Goal: Task Accomplishment & Management: Use online tool/utility

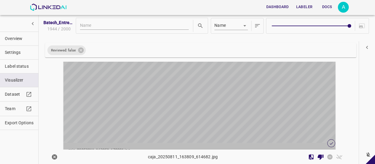
click at [196, 84] on div "button" at bounding box center [153, 75] width 181 height 136
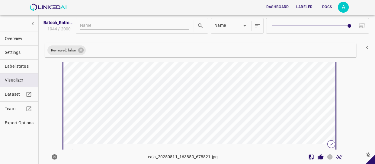
scroll to position [56, 0]
click at [183, 118] on div "button" at bounding box center [153, 75] width 181 height 136
click at [317, 158] on icon "Review Image" at bounding box center [320, 156] width 6 height 5
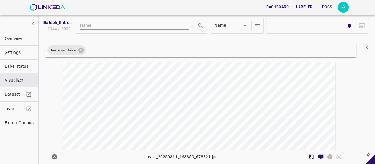
scroll to position [138, 0]
click at [201, 94] on div "button" at bounding box center [153, 95] width 181 height 136
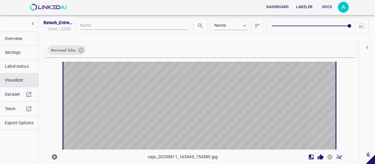
click at [201, 94] on div "button" at bounding box center [153, 94] width 181 height 136
click at [200, 125] on div "button" at bounding box center [153, 95] width 181 height 136
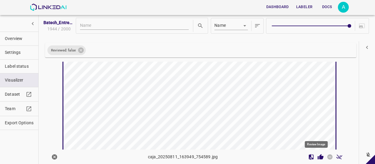
click at [317, 155] on icon "Review Image" at bounding box center [320, 156] width 6 height 5
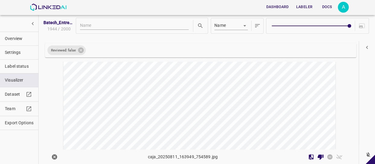
click at [205, 95] on div "button" at bounding box center [153, 115] width 181 height 136
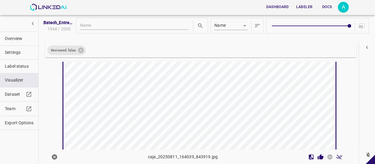
click at [205, 95] on div "button" at bounding box center [153, 114] width 181 height 136
drag, startPoint x: 215, startPoint y: 99, endPoint x: 237, endPoint y: 106, distance: 22.3
click at [215, 99] on div "button" at bounding box center [153, 114] width 181 height 136
click at [317, 155] on icon "Review Image" at bounding box center [320, 157] width 6 height 6
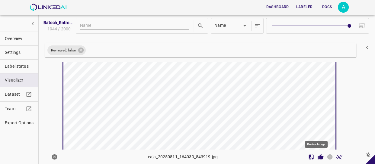
drag, startPoint x: 315, startPoint y: 155, endPoint x: 310, endPoint y: 151, distance: 6.6
click at [317, 155] on icon "Review Image" at bounding box center [320, 157] width 6 height 6
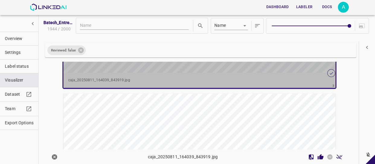
click at [272, 78] on p "caja_20250811_164039_843919.jpg" at bounding box center [199, 80] width 262 height 5
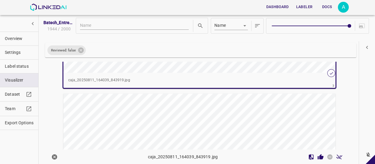
click at [260, 75] on div "caja_20250811_164039_843919.jpg" at bounding box center [199, 80] width 272 height 15
click at [317, 157] on icon "Review Image" at bounding box center [320, 156] width 6 height 5
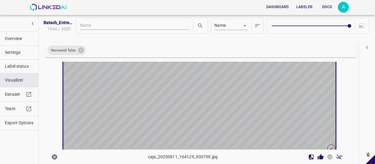
click at [223, 100] on div "button" at bounding box center [153, 80] width 181 height 136
click at [223, 100] on div "button" at bounding box center [153, 79] width 181 height 136
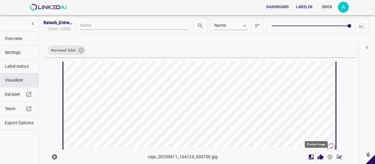
click at [317, 158] on icon "Review Image" at bounding box center [320, 156] width 6 height 5
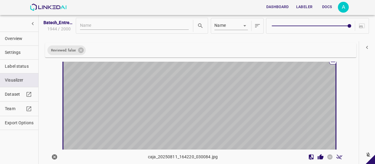
scroll to position [628, 0]
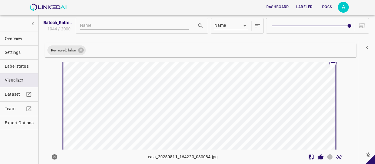
click at [189, 78] on div "button" at bounding box center [153, 127] width 181 height 136
click at [317, 157] on icon "Review Image" at bounding box center [320, 156] width 6 height 5
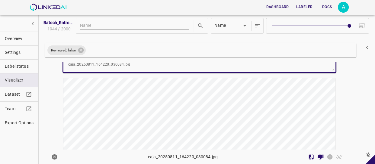
click at [234, 109] on div "button" at bounding box center [153, 146] width 181 height 136
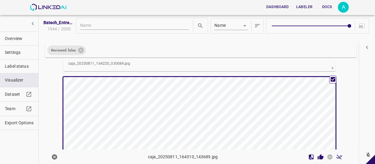
scroll to position [765, 0]
click at [234, 109] on div "button" at bounding box center [153, 146] width 181 height 136
click at [209, 89] on div "button" at bounding box center [153, 146] width 181 height 136
click at [317, 157] on icon "Review Image" at bounding box center [320, 156] width 6 height 5
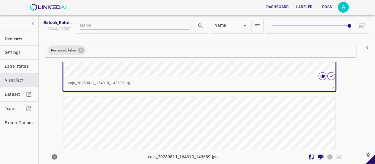
scroll to position [902, 0]
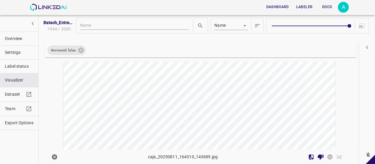
click at [210, 103] on div "button" at bounding box center [153, 111] width 181 height 136
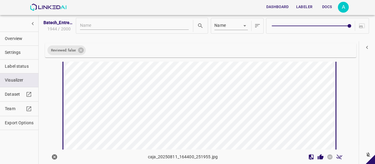
scroll to position [983, 0]
click at [210, 103] on div "button" at bounding box center [153, 83] width 181 height 136
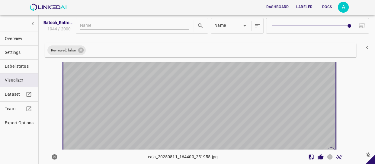
click at [210, 103] on div "button" at bounding box center [153, 83] width 181 height 136
click at [204, 78] on div "button" at bounding box center [153, 83] width 181 height 136
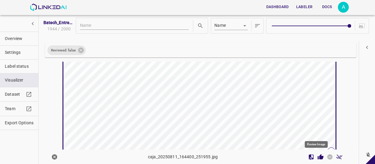
click at [317, 156] on icon "Review Image" at bounding box center [320, 156] width 6 height 5
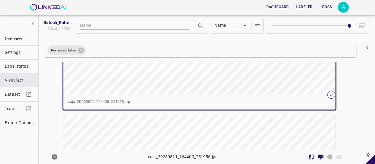
scroll to position [1038, 0]
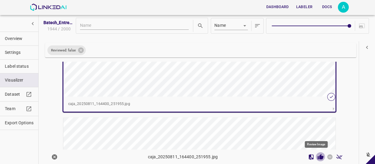
click at [318, 156] on icon "Review Image" at bounding box center [320, 156] width 6 height 5
drag, startPoint x: 318, startPoint y: 156, endPoint x: 316, endPoint y: 152, distance: 4.3
click at [318, 156] on icon "Review Image" at bounding box center [320, 156] width 6 height 5
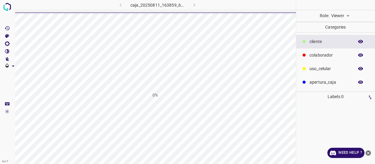
click at [343, 14] on body "4.3.7 caja_20250811_163859_678821.jpg 0% Role: Viewer viewer Categories ​​clien…" at bounding box center [187, 82] width 375 height 164
click at [336, 38] on li "Labeler" at bounding box center [339, 39] width 27 height 10
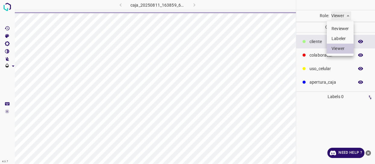
type input "labeler"
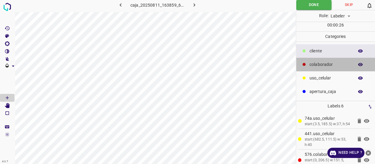
drag, startPoint x: 328, startPoint y: 66, endPoint x: 297, endPoint y: 75, distance: 32.3
click at [328, 66] on p "colaborador" at bounding box center [329, 65] width 41 height 6
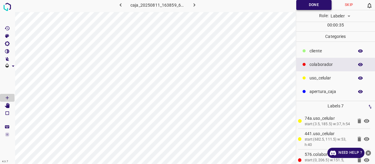
click at [308, 8] on button "Done" at bounding box center [313, 5] width 35 height 10
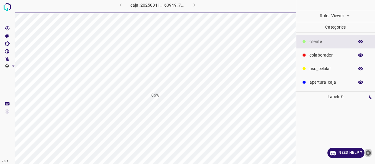
click at [369, 151] on icon "close-help" at bounding box center [367, 153] width 5 height 5
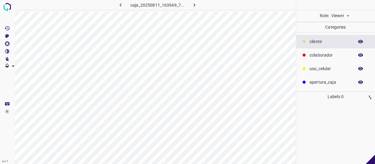
click at [343, 13] on body "4.3.7 caja_20250811_163949_754589.jpg Role: Viewer viewer Categories ​​cliente …" at bounding box center [187, 82] width 375 height 164
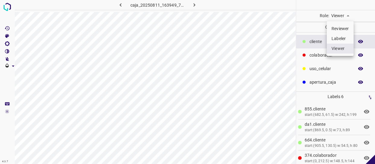
click at [339, 39] on li "Labeler" at bounding box center [339, 39] width 27 height 10
type input "labeler"
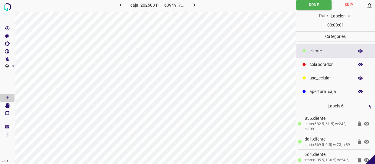
click at [325, 62] on p "colaborador" at bounding box center [329, 65] width 41 height 6
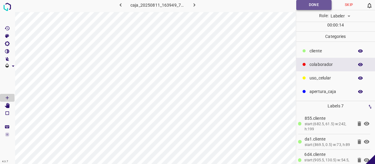
click at [316, 9] on button "Done" at bounding box center [313, 5] width 35 height 10
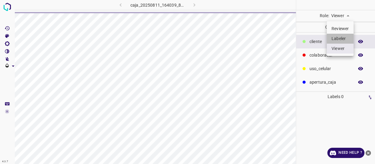
click at [338, 40] on li "Labeler" at bounding box center [339, 39] width 27 height 10
type input "labeler"
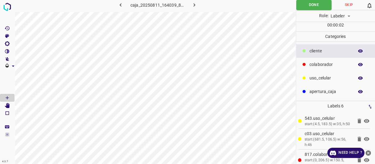
drag, startPoint x: 329, startPoint y: 67, endPoint x: 320, endPoint y: 68, distance: 9.4
click at [329, 67] on p "colaborador" at bounding box center [329, 65] width 41 height 6
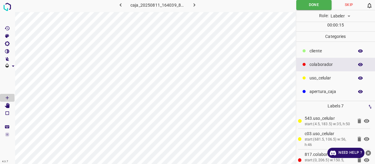
click at [368, 152] on icon "close-help" at bounding box center [367, 153] width 5 height 5
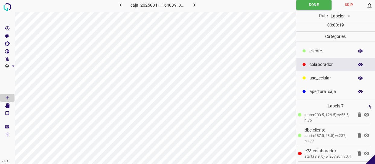
scroll to position [97, 0]
click at [311, 3] on button "Done" at bounding box center [313, 5] width 35 height 10
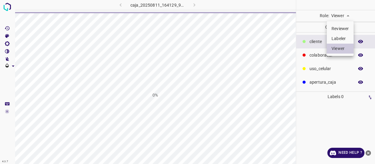
click at [336, 17] on body "4.3.7 caja_20250811_164129_930759.jpg 0% Role: Viewer viewer Categories ​​clien…" at bounding box center [187, 82] width 375 height 164
click at [338, 37] on li "Labeler" at bounding box center [339, 39] width 27 height 10
type input "labeler"
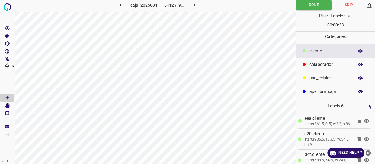
click at [323, 60] on div "colaborador" at bounding box center [335, 65] width 79 height 14
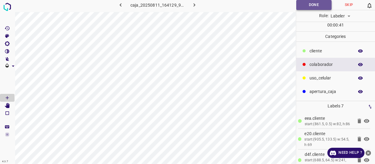
click at [315, 4] on button "Done" at bounding box center [313, 5] width 35 height 10
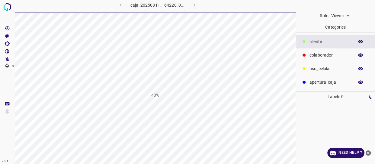
click at [335, 13] on body "4.3.7 caja_20250811_164220_030084.jpg 43% Role: Viewer viewer Categories ​​clie…" at bounding box center [187, 82] width 375 height 164
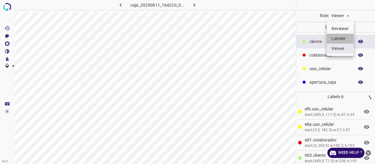
click at [340, 36] on li "Labeler" at bounding box center [339, 39] width 27 height 10
type input "labeler"
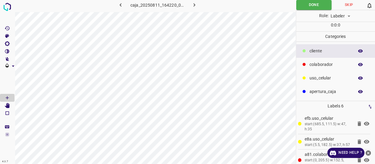
click at [329, 66] on p "colaborador" at bounding box center [329, 65] width 41 height 6
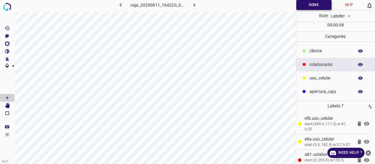
click at [301, 7] on button "Done" at bounding box center [313, 5] width 35 height 10
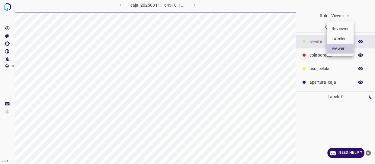
click at [337, 39] on li "Labeler" at bounding box center [339, 39] width 27 height 10
type input "labeler"
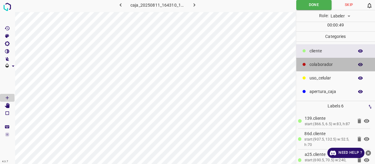
drag, startPoint x: 333, startPoint y: 63, endPoint x: 313, endPoint y: 63, distance: 20.2
click at [332, 64] on p "colaborador" at bounding box center [329, 65] width 41 height 6
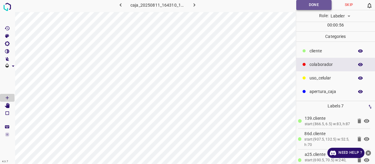
click at [314, 7] on button "Done" at bounding box center [313, 5] width 35 height 10
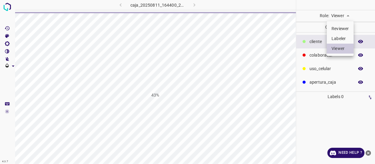
click at [339, 37] on li "Labeler" at bounding box center [339, 39] width 27 height 10
type input "labeler"
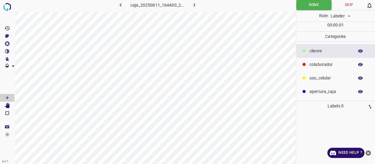
click at [316, 65] on p "colaborador" at bounding box center [329, 65] width 41 height 6
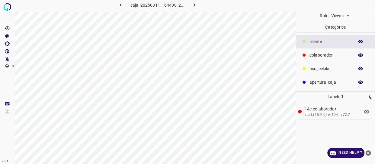
click at [338, 16] on body "4.3.7 caja_20250811_164400_251955.jpg Role: Viewer viewer Categories ​​cliente …" at bounding box center [187, 82] width 375 height 164
click at [341, 36] on li "Labeler" at bounding box center [339, 39] width 27 height 10
type input "labeler"
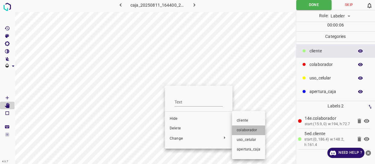
click at [252, 130] on span "colaborador" at bounding box center [249, 130] width 24 height 5
drag, startPoint x: 252, startPoint y: 130, endPoint x: 278, endPoint y: 124, distance: 27.2
click at [252, 130] on span "colaborador" at bounding box center [249, 130] width 24 height 5
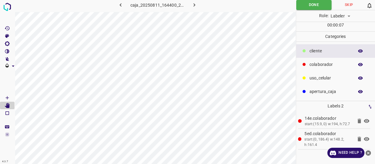
click at [318, 75] on p "uso_celular" at bounding box center [329, 78] width 41 height 6
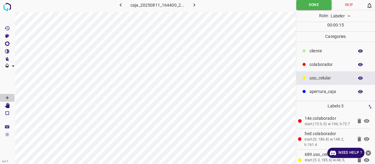
click at [310, 63] on p "colaborador" at bounding box center [329, 65] width 41 height 6
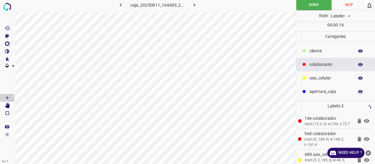
drag, startPoint x: 314, startPoint y: 48, endPoint x: 300, endPoint y: 49, distance: 14.2
click at [313, 48] on p "​​cliente" at bounding box center [329, 51] width 41 height 6
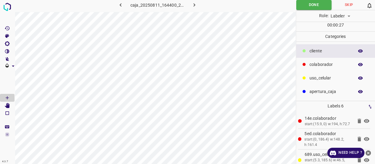
click at [310, 78] on p "uso_celular" at bounding box center [329, 78] width 41 height 6
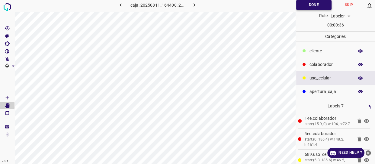
click at [312, 4] on button "Done" at bounding box center [313, 5] width 35 height 10
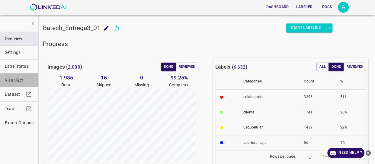
click at [23, 81] on span "Visualizer" at bounding box center [19, 80] width 29 height 6
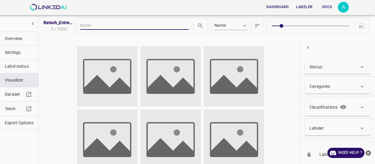
click at [313, 68] on p "Status" at bounding box center [315, 67] width 13 height 6
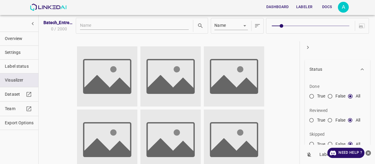
click at [329, 119] on input "False" at bounding box center [329, 121] width 11 height 11
radio input "true"
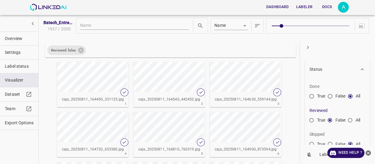
click at [307, 46] on icon "button" at bounding box center [308, 47] width 2 height 3
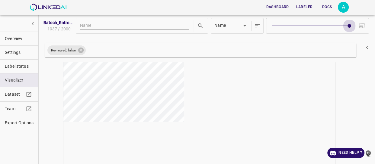
type input "9"
drag, startPoint x: 279, startPoint y: 25, endPoint x: 346, endPoint y: 27, distance: 67.3
click at [347, 27] on span at bounding box center [349, 26] width 4 height 4
click at [370, 153] on icon "close-help" at bounding box center [367, 153] width 5 height 5
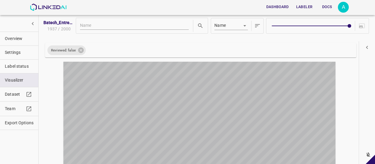
click at [198, 112] on div "button" at bounding box center [153, 130] width 181 height 136
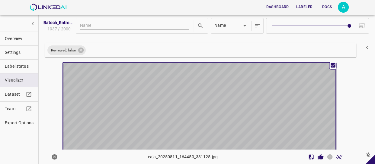
click at [225, 85] on div "button" at bounding box center [153, 131] width 181 height 136
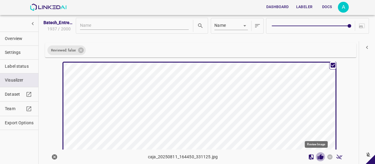
click at [317, 156] on icon "Review Image" at bounding box center [320, 156] width 6 height 5
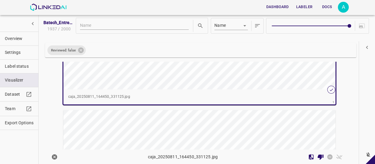
scroll to position [110, 0]
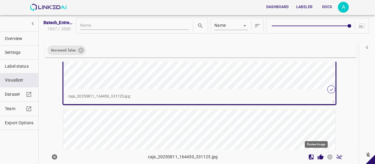
click at [317, 156] on icon "Review Image" at bounding box center [320, 157] width 6 height 6
click at [299, 91] on div "caja_20250811_164450_331125.jpg" at bounding box center [199, 96] width 272 height 15
click at [317, 156] on icon "Review Image" at bounding box center [320, 156] width 6 height 5
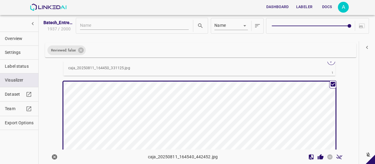
scroll to position [136, 0]
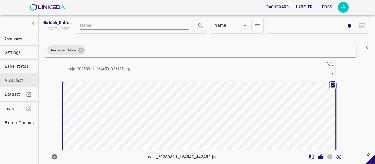
click at [191, 113] on div "button" at bounding box center [153, 151] width 181 height 136
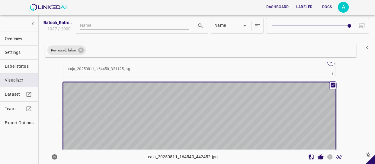
click at [191, 113] on div "button" at bounding box center [153, 151] width 181 height 136
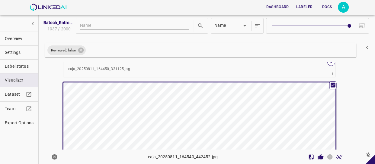
click at [220, 115] on div "button" at bounding box center [153, 151] width 181 height 136
click at [317, 155] on icon "Review Image" at bounding box center [320, 157] width 6 height 6
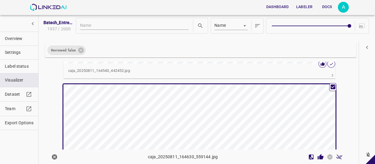
scroll to position [300, 0]
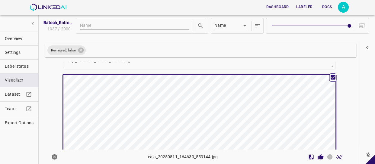
click at [206, 102] on div "button" at bounding box center [153, 143] width 181 height 136
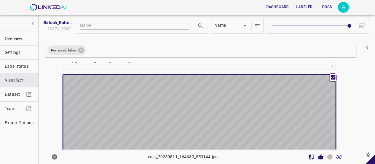
click at [215, 138] on div "button" at bounding box center [153, 143] width 181 height 136
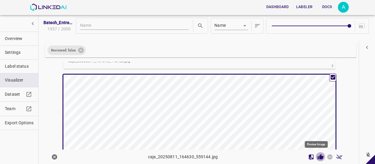
click at [317, 156] on icon "Review Image" at bounding box center [320, 157] width 6 height 6
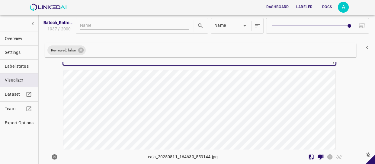
scroll to position [465, 0]
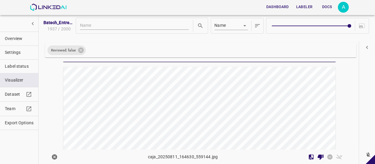
click at [230, 108] on div "button" at bounding box center [153, 135] width 181 height 136
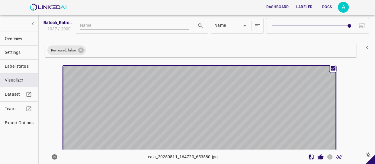
click at [229, 112] on div "button" at bounding box center [153, 134] width 181 height 136
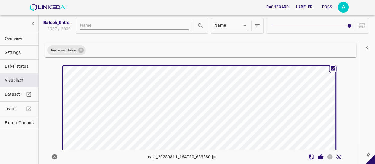
click at [171, 105] on div "button" at bounding box center [153, 134] width 181 height 136
click at [317, 157] on icon "Review Image" at bounding box center [320, 156] width 6 height 5
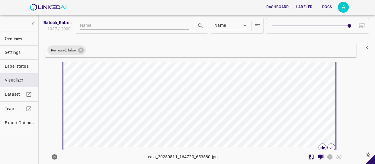
scroll to position [547, 0]
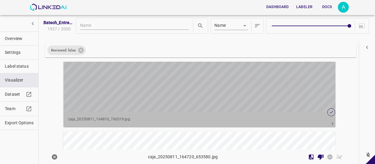
click at [226, 97] on div "button" at bounding box center [153, 44] width 181 height 136
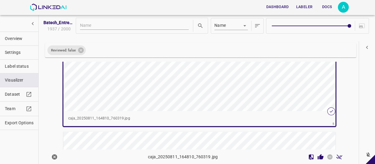
scroll to position [711, 0]
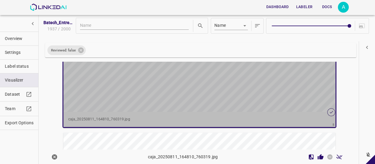
click at [226, 97] on div "button" at bounding box center [153, 44] width 181 height 136
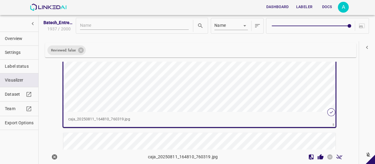
click at [225, 84] on div "button" at bounding box center [153, 44] width 181 height 136
click at [317, 157] on icon "Review Image" at bounding box center [320, 156] width 6 height 5
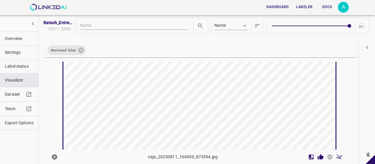
scroll to position [819, 0]
click at [222, 117] on div "button" at bounding box center [153, 91] width 181 height 136
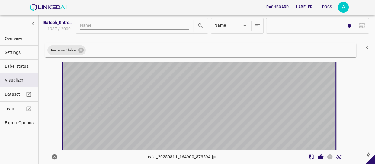
click at [222, 117] on div "button" at bounding box center [153, 91] width 181 height 136
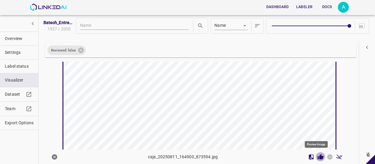
click at [317, 155] on icon "Review Image" at bounding box center [320, 157] width 6 height 6
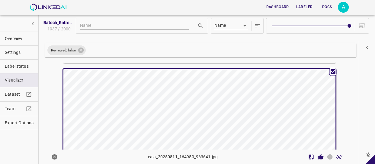
scroll to position [928, 0]
click at [208, 106] on div "button" at bounding box center [153, 138] width 181 height 136
click at [317, 157] on icon "Review Image" at bounding box center [320, 156] width 6 height 5
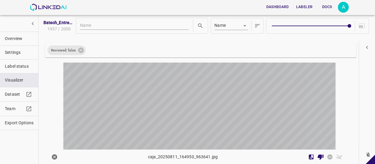
scroll to position [1092, 0]
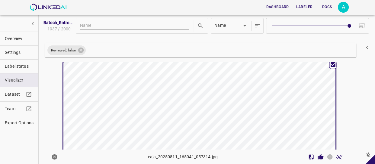
click at [172, 100] on div "button" at bounding box center [153, 130] width 181 height 136
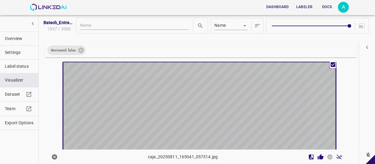
click at [172, 100] on div "button" at bounding box center [153, 130] width 181 height 136
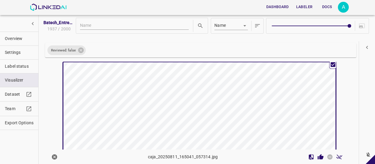
click at [234, 102] on div "button" at bounding box center [153, 130] width 181 height 136
click at [317, 157] on icon "Review Image" at bounding box center [320, 156] width 6 height 5
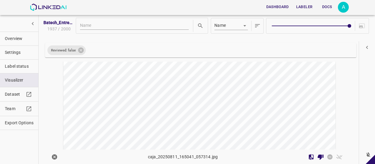
scroll to position [1312, 0]
click at [241, 89] on div "button" at bounding box center [153, 68] width 181 height 136
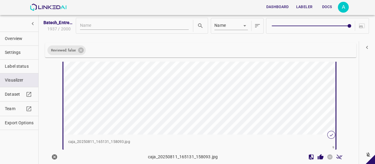
scroll to position [1311, 0]
click at [317, 156] on icon "Review Image" at bounding box center [320, 156] width 6 height 5
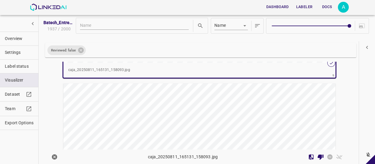
scroll to position [1393, 0]
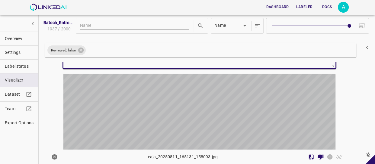
click at [200, 97] on div "button" at bounding box center [153, 142] width 181 height 136
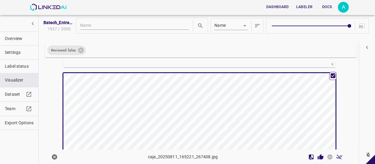
scroll to position [1392, 0]
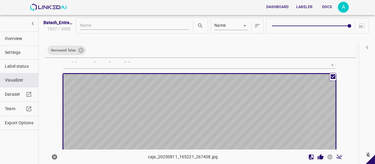
click at [208, 97] on div "button" at bounding box center [153, 142] width 181 height 136
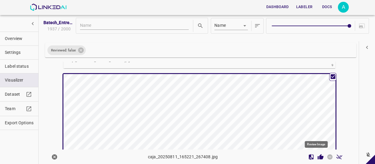
click at [317, 157] on icon "Review Image" at bounding box center [320, 156] width 6 height 5
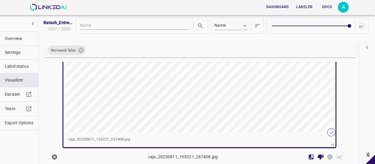
scroll to position [1474, 0]
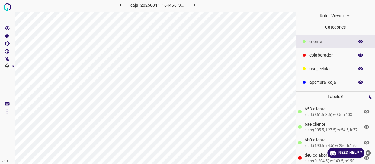
click at [368, 155] on icon "close-help" at bounding box center [367, 153] width 5 height 5
click at [329, 54] on p "colaborador" at bounding box center [329, 55] width 41 height 6
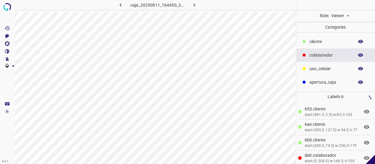
click at [341, 15] on body "4.3.7 caja_20250811_164450_331125.jpg Role: Viewer viewer Categories ​​cliente …" at bounding box center [187, 82] width 375 height 164
click at [338, 38] on li "Labeler" at bounding box center [339, 39] width 27 height 10
type input "labeler"
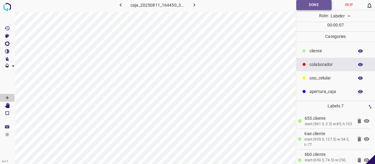
click at [304, 3] on button "Done" at bounding box center [313, 5] width 35 height 10
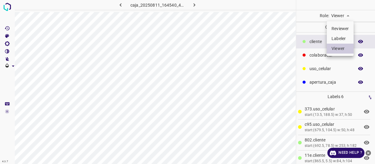
click at [344, 14] on body "4.3.7 caja_20250811_164540_442452.jpg Role: Viewer viewer Categories ​​cliente …" at bounding box center [187, 82] width 375 height 164
click at [342, 40] on li "Labeler" at bounding box center [339, 39] width 27 height 10
type input "labeler"
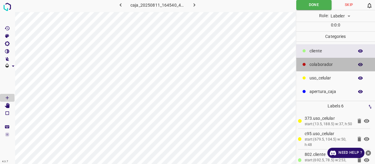
click at [318, 66] on p "colaborador" at bounding box center [329, 65] width 41 height 6
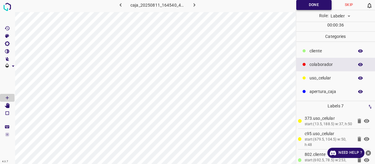
click at [312, 6] on button "Done" at bounding box center [313, 5] width 35 height 10
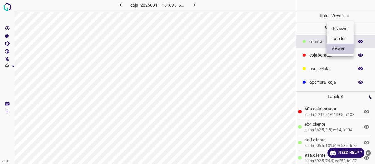
click at [343, 13] on body "4.3.7 caja_20250811_164630_559144.jpg Role: Viewer viewer Categories ​​cliente …" at bounding box center [187, 82] width 375 height 164
click at [343, 13] on div at bounding box center [187, 82] width 375 height 164
click at [342, 16] on body "4.3.7 caja_20250811_164630_559144.jpg Role: Viewer viewer Categories ​​cliente …" at bounding box center [187, 82] width 375 height 164
click at [345, 19] on body "4.3.7 caja_20250811_164630_559144.jpg Role: Viewer viewer Categories ​​cliente …" at bounding box center [187, 82] width 375 height 164
click at [345, 37] on li "Labeler" at bounding box center [339, 39] width 27 height 10
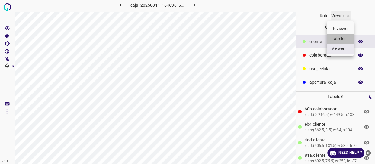
type input "labeler"
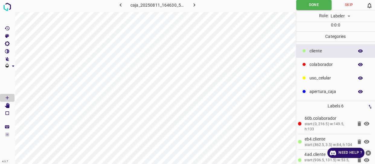
click at [333, 66] on p "colaborador" at bounding box center [329, 65] width 41 height 6
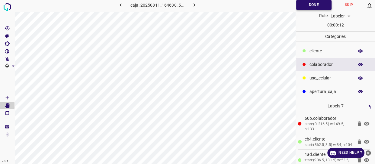
click at [303, 4] on button "Done" at bounding box center [313, 5] width 35 height 10
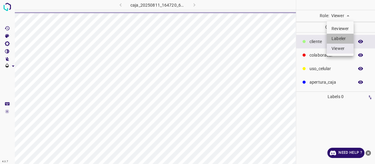
click at [341, 37] on li "Labeler" at bounding box center [339, 39] width 27 height 10
type input "labeler"
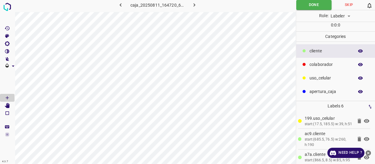
click at [320, 65] on p "colaborador" at bounding box center [329, 65] width 41 height 6
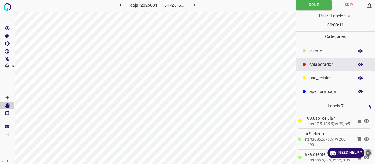
click at [368, 151] on icon "close-help" at bounding box center [367, 153] width 5 height 5
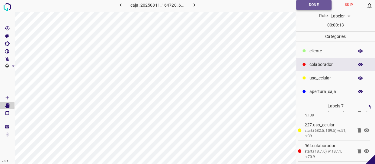
click at [311, 3] on button "Done" at bounding box center [313, 5] width 35 height 10
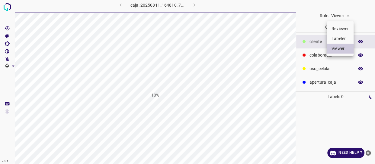
click at [342, 36] on li "Labeler" at bounding box center [339, 39] width 27 height 10
type input "labeler"
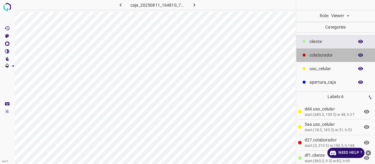
click at [330, 54] on p "colaborador" at bounding box center [329, 55] width 41 height 6
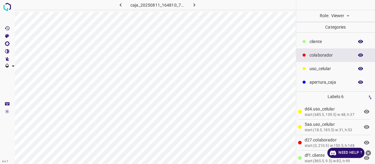
click at [335, 17] on body "4.3.7 caja_20250811_164810_760319.jpg Role: Viewer viewer Categories ​​cliente …" at bounding box center [187, 82] width 375 height 164
click at [338, 36] on li "Labeler" at bounding box center [339, 39] width 27 height 10
type input "labeler"
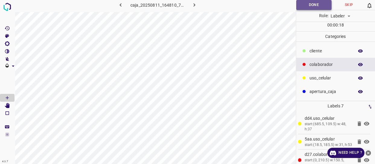
click at [314, 4] on button "Done" at bounding box center [313, 5] width 35 height 10
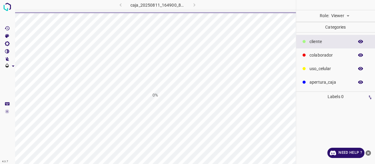
click at [340, 14] on body "4.3.7 caja_20250811_164900_873594.jpg 0% Role: Viewer viewer Categories ​​clien…" at bounding box center [187, 82] width 375 height 164
click at [340, 40] on li "Labeler" at bounding box center [339, 39] width 27 height 10
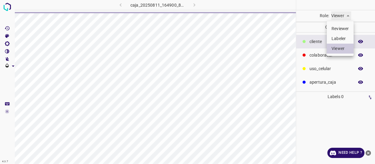
type input "labeler"
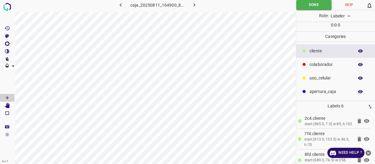
click at [334, 62] on p "colaborador" at bounding box center [329, 65] width 41 height 6
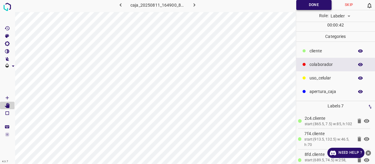
click at [314, 9] on button "Done" at bounding box center [313, 5] width 35 height 10
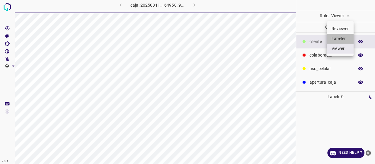
click at [340, 39] on li "Labeler" at bounding box center [339, 39] width 27 height 10
type input "labeler"
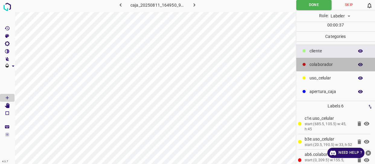
click at [325, 66] on p "colaborador" at bounding box center [329, 65] width 41 height 6
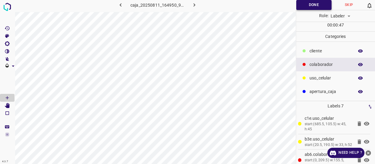
click at [304, 6] on button "Done" at bounding box center [313, 5] width 35 height 10
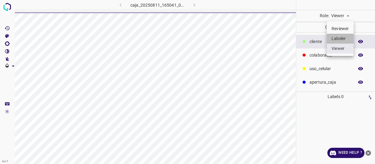
click at [336, 36] on li "Labeler" at bounding box center [339, 39] width 27 height 10
type input "labeler"
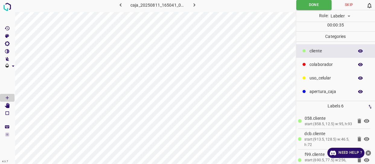
click at [329, 67] on p "colaborador" at bounding box center [329, 65] width 41 height 6
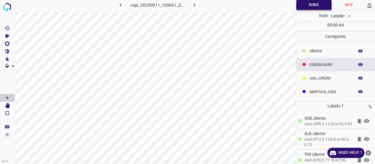
click at [310, 5] on button "Done" at bounding box center [313, 5] width 35 height 10
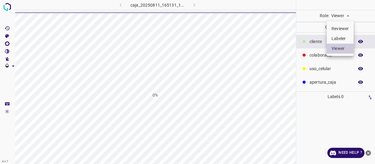
click at [341, 36] on li "Labeler" at bounding box center [339, 39] width 27 height 10
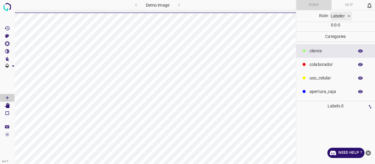
type input "labeler"
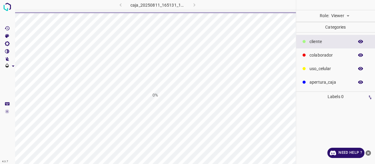
click at [368, 154] on icon "close-help" at bounding box center [367, 153] width 5 height 5
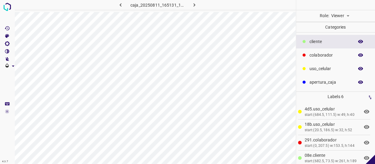
click at [346, 13] on body "4.3.7 caja_20250811_165131_158093.jpg Role: Viewer viewer Categories ​​cliente …" at bounding box center [187, 82] width 375 height 164
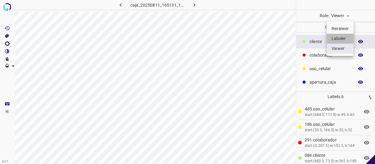
click at [336, 36] on li "Labeler" at bounding box center [339, 39] width 27 height 10
type input "labeler"
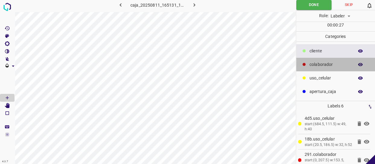
drag, startPoint x: 319, startPoint y: 66, endPoint x: 313, endPoint y: 66, distance: 6.3
click at [318, 66] on p "colaborador" at bounding box center [329, 65] width 41 height 6
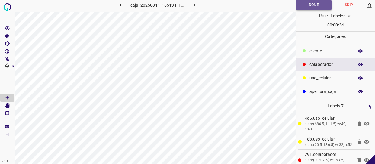
click at [321, 4] on button "Done" at bounding box center [313, 5] width 35 height 10
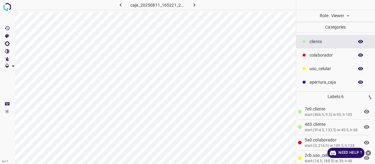
click at [338, 15] on body "4.3.7 caja_20250811_165221_267408.jpg Role: Viewer viewer Categories ​​cliente …" at bounding box center [187, 82] width 375 height 164
click at [347, 37] on li "Labeler" at bounding box center [339, 39] width 27 height 10
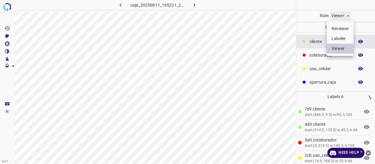
type input "labeler"
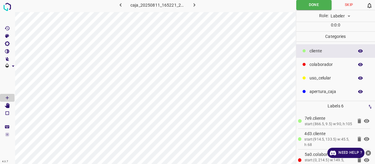
click at [311, 65] on p "colaborador" at bounding box center [329, 65] width 41 height 6
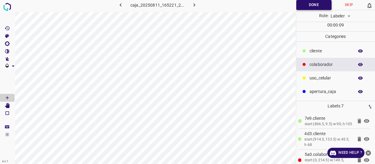
click at [316, 7] on button "Done" at bounding box center [313, 5] width 35 height 10
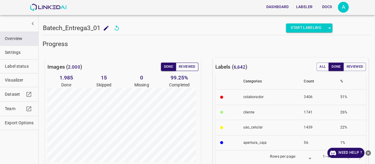
click at [189, 67] on button "Reviewed" at bounding box center [187, 67] width 23 height 8
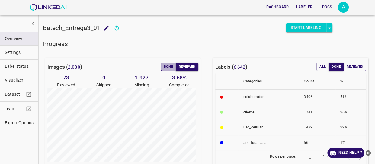
click at [166, 67] on button "Done" at bounding box center [168, 67] width 15 height 8
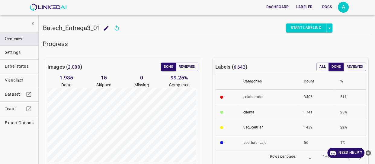
click at [15, 82] on span "Visualizer" at bounding box center [19, 80] width 29 height 6
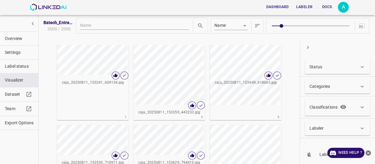
click at [335, 66] on div "Status" at bounding box center [333, 67] width 49 height 6
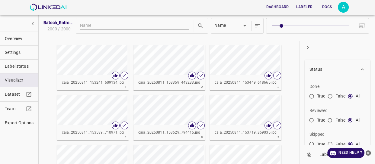
click at [332, 119] on input "False" at bounding box center [329, 121] width 11 height 11
radio input "true"
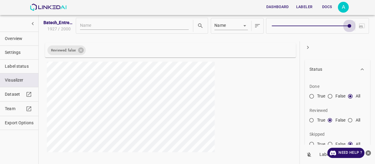
type input "9"
drag, startPoint x: 281, startPoint y: 24, endPoint x: 343, endPoint y: 23, distance: 62.5
click at [347, 24] on span at bounding box center [349, 26] width 4 height 4
click at [306, 48] on icon "button" at bounding box center [307, 47] width 6 height 6
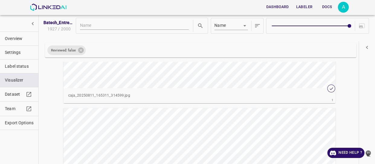
scroll to position [82, 0]
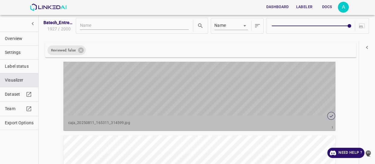
click at [241, 92] on div "button" at bounding box center [153, 48] width 181 height 136
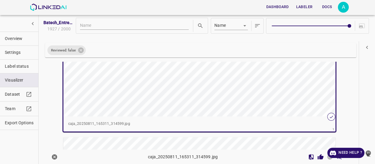
scroll to position [83, 0]
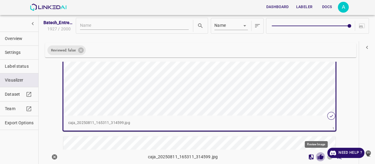
click at [317, 157] on icon "Review Image" at bounding box center [320, 156] width 6 height 5
click at [368, 153] on icon "close-help" at bounding box center [368, 153] width 6 height 6
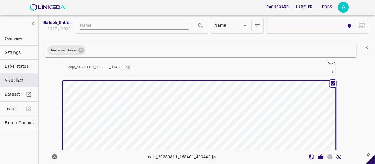
scroll to position [137, 0]
drag, startPoint x: 238, startPoint y: 101, endPoint x: 241, endPoint y: 102, distance: 3.2
click at [238, 101] on div "button" at bounding box center [153, 150] width 181 height 136
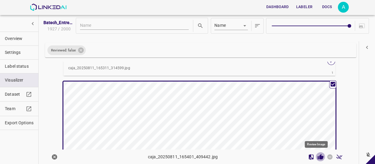
click at [317, 157] on icon "Review Image" at bounding box center [320, 156] width 6 height 5
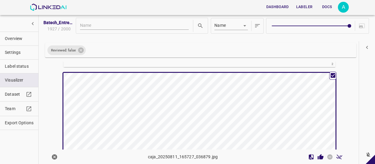
scroll to position [301, 0]
click at [317, 157] on icon "Review Image" at bounding box center [320, 156] width 6 height 5
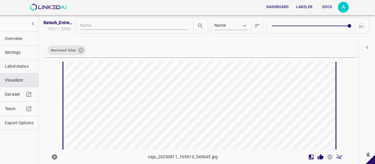
scroll to position [492, 0]
drag, startPoint x: 236, startPoint y: 109, endPoint x: 241, endPoint y: 110, distance: 5.6
click at [241, 110] on div "button" at bounding box center [153, 107] width 181 height 136
click at [317, 156] on icon "Review Image" at bounding box center [320, 156] width 6 height 5
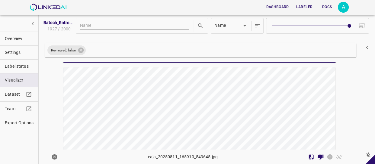
scroll to position [629, 0]
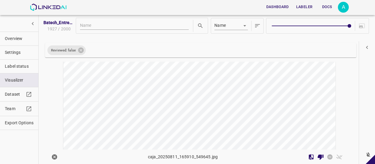
click at [229, 89] on div "button" at bounding box center [153, 127] width 181 height 136
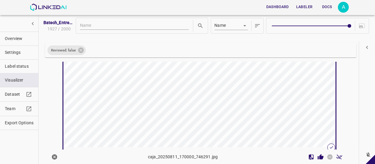
scroll to position [683, 0]
click at [317, 158] on icon "Review Image" at bounding box center [320, 156] width 6 height 5
click at [317, 157] on icon "Review Image" at bounding box center [320, 156] width 6 height 5
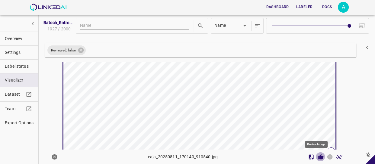
click at [317, 156] on icon "Review Image" at bounding box center [320, 156] width 6 height 5
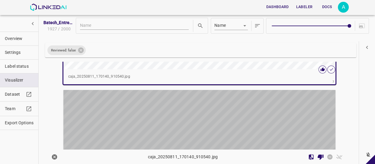
click at [238, 116] on div "button" at bounding box center [153, 158] width 181 height 136
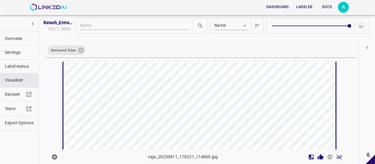
scroll to position [1092, 0]
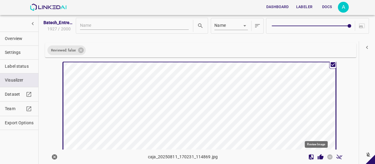
click at [317, 157] on icon "Review Image" at bounding box center [320, 156] width 6 height 5
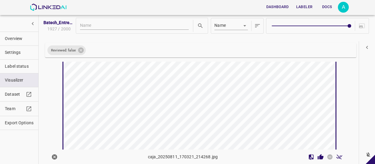
scroll to position [1283, 0]
drag, startPoint x: 316, startPoint y: 154, endPoint x: 306, endPoint y: 141, distance: 16.7
click at [317, 154] on icon "Review Image" at bounding box center [320, 157] width 6 height 6
click at [318, 155] on icon "Review Image" at bounding box center [320, 157] width 6 height 6
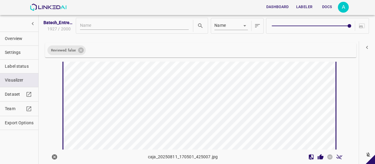
scroll to position [1611, 0]
click at [317, 156] on icon "Review Image" at bounding box center [320, 157] width 6 height 6
click at [317, 158] on icon "Review Image" at bounding box center [320, 156] width 6 height 5
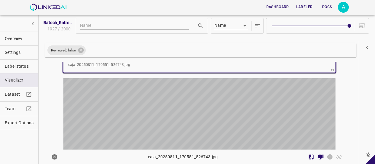
click at [229, 102] on div "button" at bounding box center [153, 146] width 181 height 136
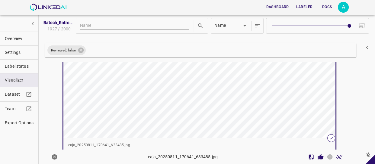
scroll to position [1938, 0]
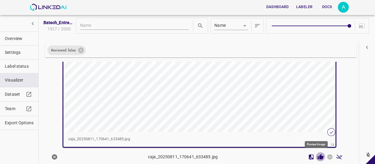
click at [317, 159] on icon "Review Image" at bounding box center [320, 156] width 6 height 5
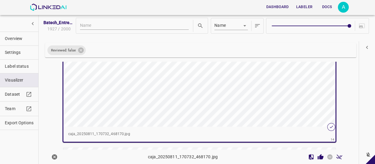
scroll to position [2102, 0]
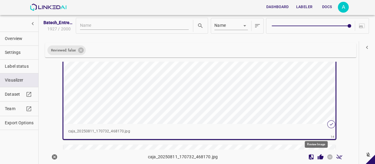
click at [317, 157] on icon "Review Image" at bounding box center [320, 156] width 6 height 5
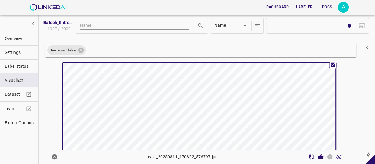
scroll to position [2211, 0]
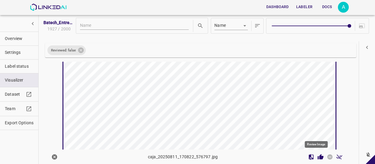
click at [318, 156] on icon "Review Image" at bounding box center [320, 156] width 6 height 5
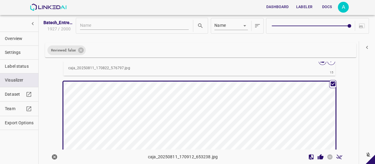
scroll to position [2320, 0]
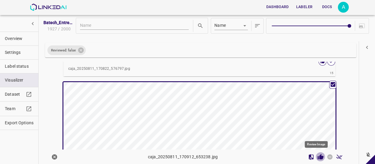
click at [318, 155] on icon "Review Image" at bounding box center [320, 157] width 6 height 6
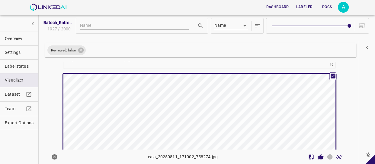
scroll to position [2483, 0]
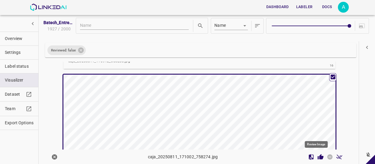
click at [317, 157] on icon "Review Image" at bounding box center [320, 156] width 6 height 5
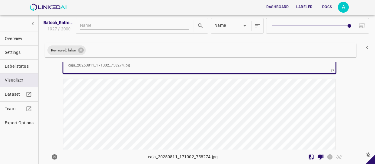
scroll to position [2648, 0]
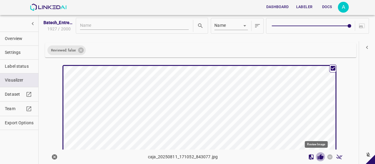
click at [317, 157] on icon "Review Image" at bounding box center [320, 156] width 6 height 5
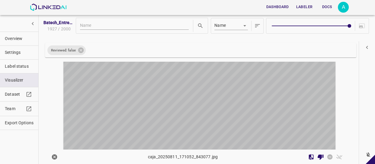
scroll to position [2812, 0]
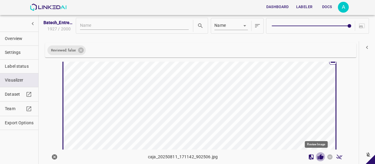
click at [317, 157] on icon "Review Image" at bounding box center [320, 157] width 6 height 6
click at [317, 155] on icon "Review Image" at bounding box center [320, 157] width 6 height 6
click at [317, 156] on icon "Review Image" at bounding box center [320, 156] width 6 height 5
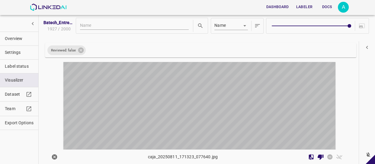
scroll to position [3276, 0]
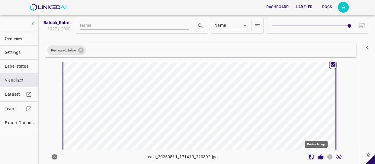
click at [318, 156] on icon "Review Image" at bounding box center [320, 157] width 6 height 6
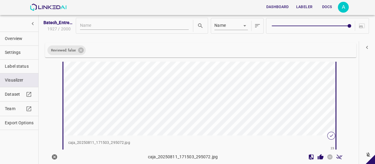
scroll to position [3522, 0]
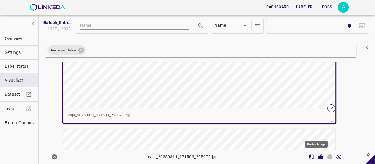
click at [317, 155] on icon "Review Image" at bounding box center [320, 156] width 6 height 5
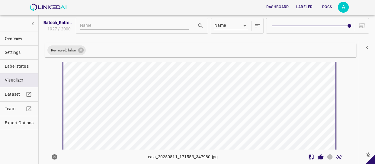
scroll to position [3603, 0]
click at [317, 154] on icon "Review Image" at bounding box center [320, 157] width 6 height 6
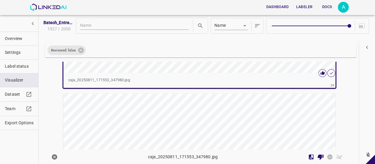
scroll to position [3740, 0]
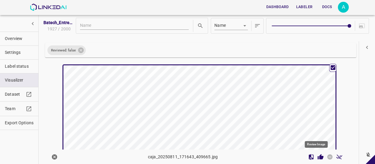
click at [317, 157] on icon "Review Image" at bounding box center [320, 156] width 6 height 5
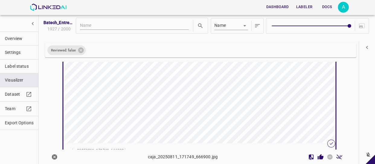
scroll to position [3959, 0]
click at [317, 157] on icon "Review Image" at bounding box center [320, 156] width 6 height 5
click at [317, 158] on icon "Review Image" at bounding box center [320, 156] width 6 height 5
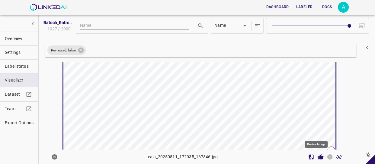
click at [317, 157] on icon "Review Image" at bounding box center [320, 156] width 6 height 5
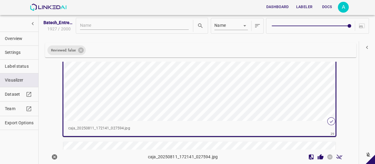
scroll to position [4450, 0]
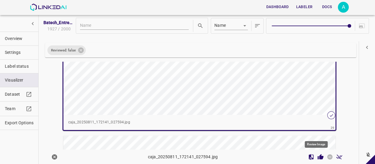
click at [317, 156] on icon "Review Image" at bounding box center [320, 156] width 6 height 5
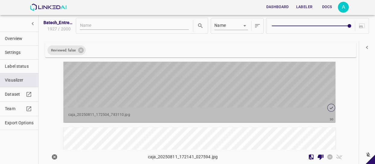
scroll to position [4614, 0]
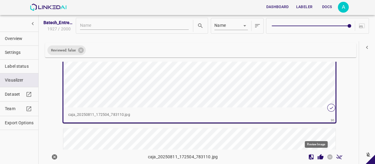
click at [318, 155] on icon "Review Image" at bounding box center [320, 157] width 6 height 6
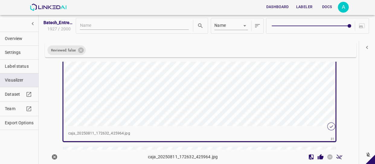
scroll to position [4750, 0]
click at [317, 159] on icon "Review Image" at bounding box center [320, 156] width 6 height 5
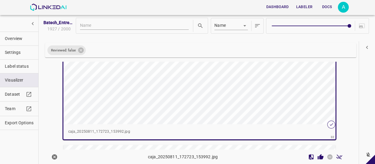
scroll to position [4914, 0]
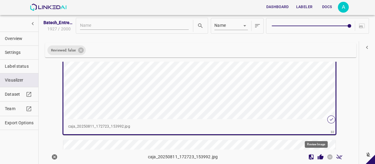
click at [317, 157] on icon "Review Image" at bounding box center [320, 156] width 6 height 5
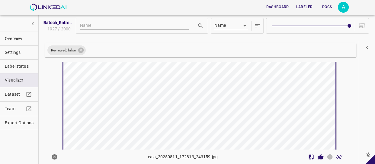
scroll to position [4995, 0]
click at [317, 156] on icon "Review Image" at bounding box center [320, 156] width 6 height 5
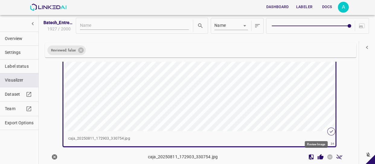
click at [317, 157] on icon "Review Image" at bounding box center [320, 156] width 6 height 5
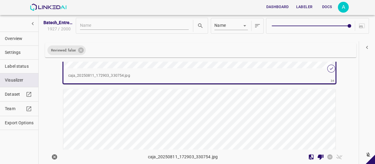
scroll to position [5296, 0]
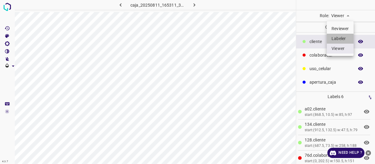
click at [337, 41] on li "Labeler" at bounding box center [339, 39] width 27 height 10
type input "labeler"
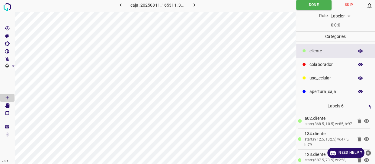
click at [332, 62] on p "colaborador" at bounding box center [329, 65] width 41 height 6
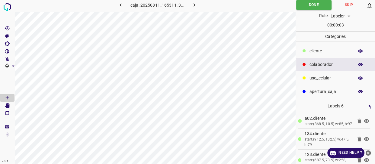
scroll to position [0, 10]
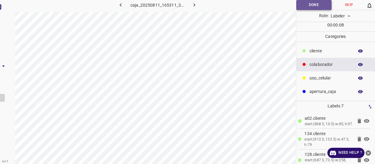
click at [316, 3] on button "Done" at bounding box center [313, 5] width 35 height 10
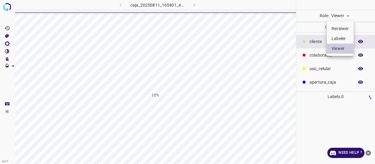
click at [338, 38] on li "Labeler" at bounding box center [339, 39] width 27 height 10
type input "labeler"
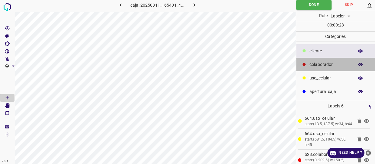
click at [326, 66] on p "colaborador" at bounding box center [329, 65] width 41 height 6
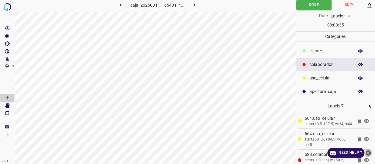
click at [367, 154] on icon "close-help" at bounding box center [368, 153] width 6 height 6
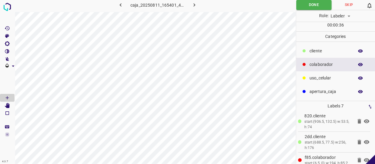
scroll to position [92, 0]
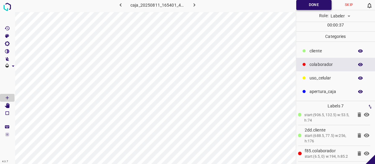
click at [317, 5] on button "Done" at bounding box center [313, 5] width 35 height 10
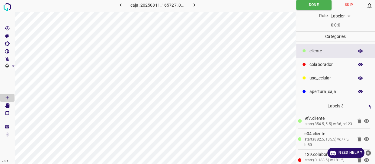
click at [326, 63] on p "colaborador" at bounding box center [329, 65] width 41 height 6
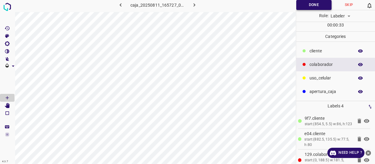
click at [308, 5] on button "Done" at bounding box center [313, 5] width 35 height 10
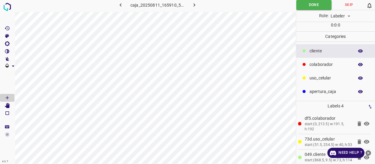
click at [326, 68] on div "colaborador" at bounding box center [335, 65] width 79 height 14
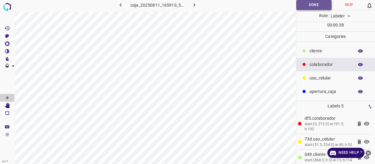
click at [314, 6] on button "Done" at bounding box center [313, 5] width 35 height 10
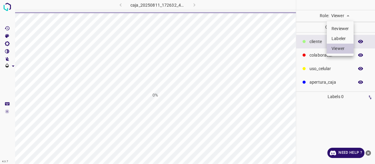
click at [339, 17] on body "4.3.7 caja_20250811_172632_425964.jpg 0% Role: Viewer viewer Categories ​​clien…" at bounding box center [187, 82] width 375 height 164
click at [343, 39] on li "Labeler" at bounding box center [339, 39] width 27 height 10
type input "labeler"
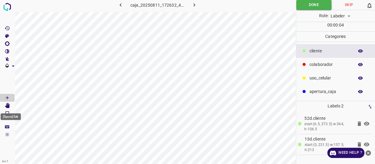
click at [10, 106] on icon "[Space] Edit" at bounding box center [7, 105] width 5 height 5
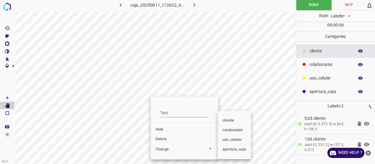
click at [242, 132] on span "colaborador" at bounding box center [234, 130] width 24 height 5
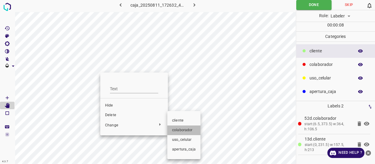
click at [180, 127] on li "colaborador" at bounding box center [183, 131] width 33 height 10
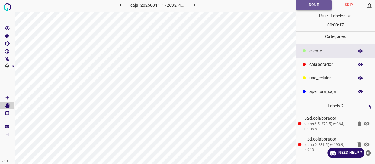
click at [307, 6] on button "Done" at bounding box center [313, 5] width 35 height 10
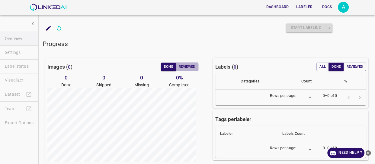
click at [186, 69] on button "Reviewed" at bounding box center [187, 67] width 23 height 8
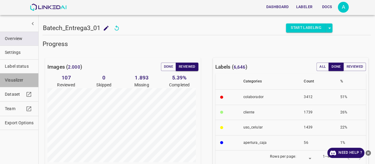
click at [19, 79] on span "Visualizer" at bounding box center [19, 80] width 29 height 6
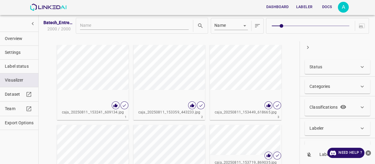
click at [322, 65] on div "Status" at bounding box center [333, 67] width 49 height 6
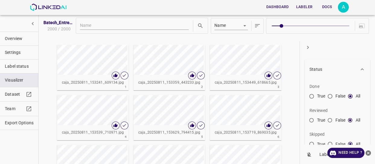
click at [332, 119] on input "False" at bounding box center [329, 121] width 11 height 11
radio input "true"
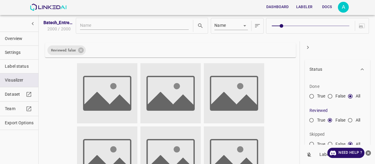
click at [368, 153] on icon "close-help" at bounding box center [368, 153] width 6 height 6
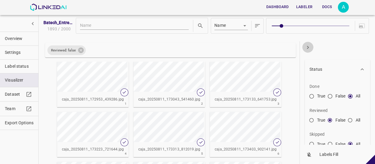
click at [307, 46] on icon "button" at bounding box center [307, 47] width 6 height 6
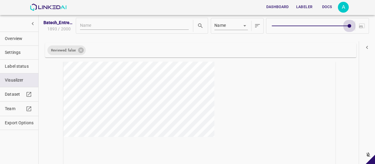
type input "9"
drag, startPoint x: 280, startPoint y: 25, endPoint x: 345, endPoint y: 29, distance: 65.0
click at [347, 28] on span at bounding box center [349, 26] width 4 height 4
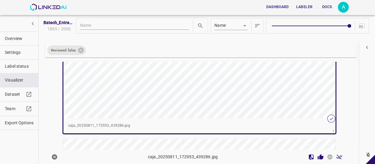
scroll to position [82, 0]
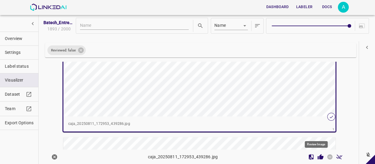
click at [317, 160] on icon "Review Image" at bounding box center [320, 157] width 6 height 6
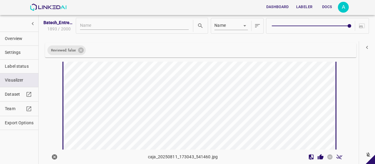
scroll to position [164, 0]
click at [317, 158] on icon "Review Image" at bounding box center [320, 156] width 6 height 5
click at [317, 156] on icon "Review Image" at bounding box center [320, 156] width 6 height 5
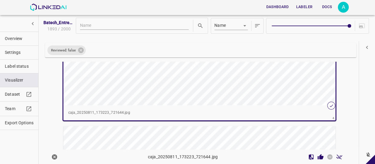
scroll to position [573, 0]
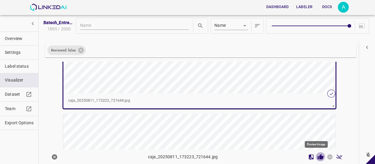
click at [317, 158] on icon "Review Image" at bounding box center [320, 156] width 6 height 5
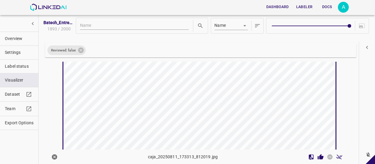
scroll to position [655, 0]
click at [317, 156] on icon "Review Image" at bounding box center [320, 156] width 6 height 5
click at [317, 158] on icon "Review Image" at bounding box center [320, 156] width 6 height 5
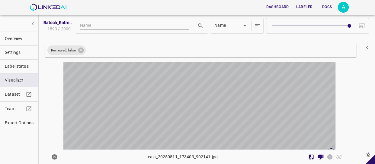
scroll to position [982, 0]
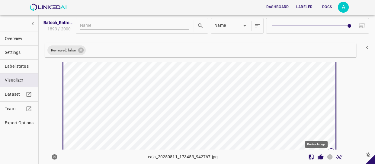
click at [317, 157] on icon "Review Image" at bounding box center [320, 156] width 6 height 5
click at [317, 154] on icon "Review Image" at bounding box center [320, 157] width 6 height 6
click at [317, 157] on icon "Review Image" at bounding box center [320, 157] width 6 height 6
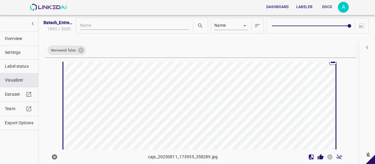
scroll to position [1419, 0]
click at [317, 157] on icon "Review Image" at bounding box center [320, 156] width 6 height 5
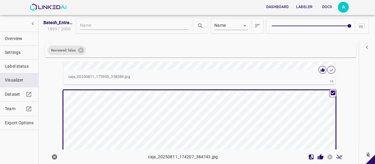
scroll to position [1528, 0]
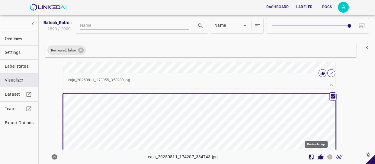
click at [317, 155] on icon "Review Image" at bounding box center [320, 156] width 6 height 5
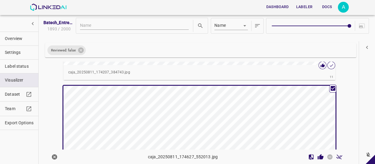
scroll to position [1720, 0]
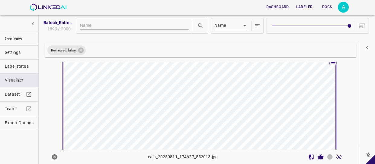
click at [317, 155] on icon "Review Image" at bounding box center [320, 156] width 6 height 5
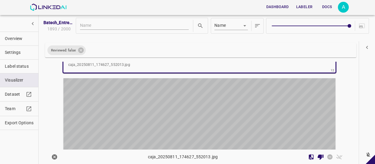
scroll to position [1856, 0]
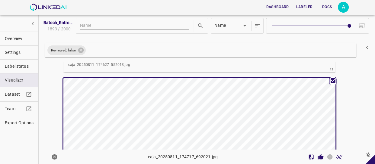
click at [317, 156] on icon "Review Image" at bounding box center [320, 156] width 6 height 5
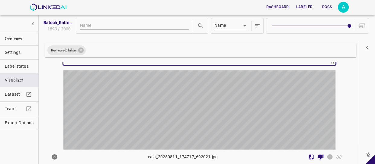
scroll to position [2020, 0]
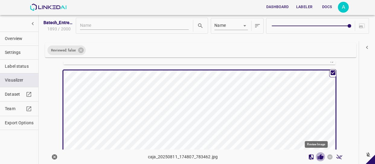
click at [317, 157] on icon "Review Image" at bounding box center [320, 157] width 6 height 6
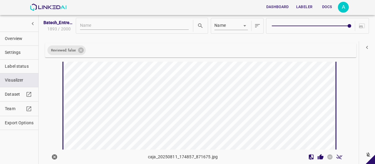
scroll to position [2211, 0]
click at [317, 155] on icon "Review Image" at bounding box center [320, 157] width 6 height 6
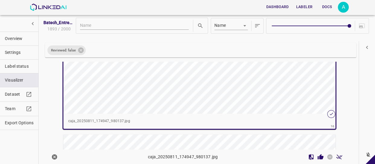
scroll to position [2429, 0]
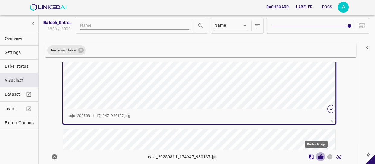
click at [317, 156] on icon "Review Image" at bounding box center [320, 156] width 6 height 5
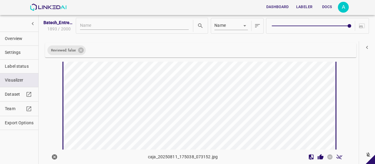
scroll to position [2566, 0]
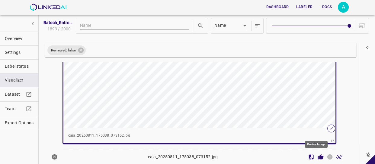
click at [317, 155] on icon "Review Image" at bounding box center [320, 156] width 6 height 5
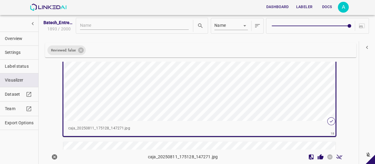
scroll to position [2730, 0]
click at [317, 154] on icon "Review Image" at bounding box center [320, 156] width 6 height 5
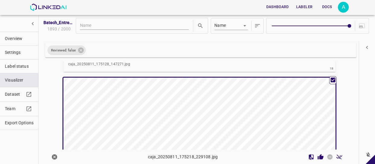
scroll to position [2784, 0]
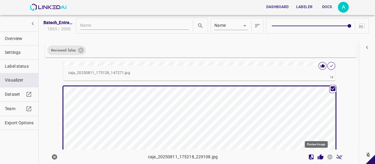
click at [317, 156] on icon "Review Image" at bounding box center [320, 156] width 6 height 5
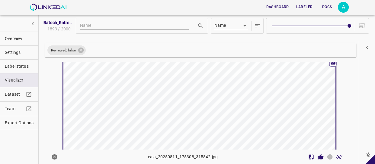
scroll to position [2975, 0]
click at [317, 155] on icon "Review Image" at bounding box center [320, 156] width 6 height 5
click at [317, 154] on icon "Review Image" at bounding box center [320, 157] width 6 height 6
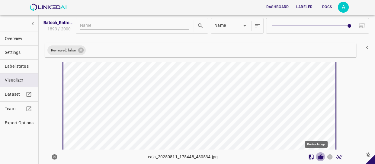
click at [317, 156] on icon "Review Image" at bounding box center [320, 157] width 6 height 6
click at [317, 157] on icon "Review Image" at bounding box center [320, 156] width 6 height 5
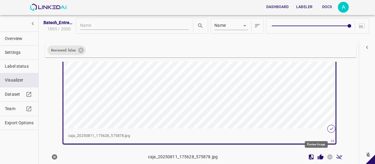
click at [318, 155] on icon "Review Image" at bounding box center [320, 157] width 6 height 6
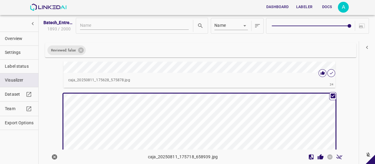
scroll to position [3711, 0]
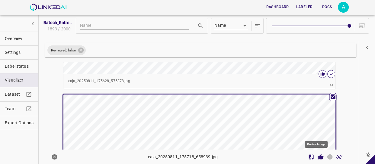
click at [317, 157] on icon "Review Image" at bounding box center [320, 156] width 6 height 5
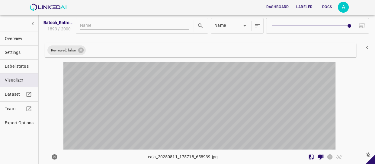
scroll to position [3902, 0]
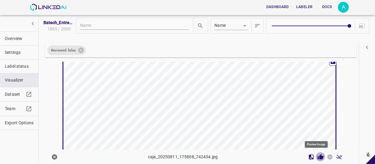
click at [318, 156] on icon "Review Image" at bounding box center [320, 157] width 6 height 6
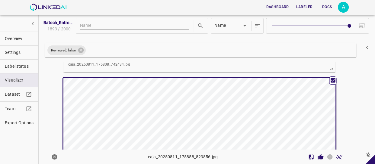
scroll to position [4039, 0]
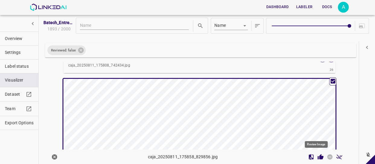
click at [317, 156] on icon "Review Image" at bounding box center [320, 156] width 6 height 5
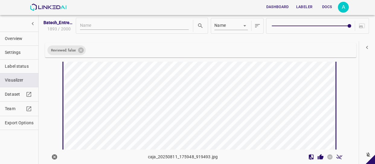
scroll to position [4257, 0]
click at [317, 154] on icon "Review Image" at bounding box center [320, 157] width 6 height 6
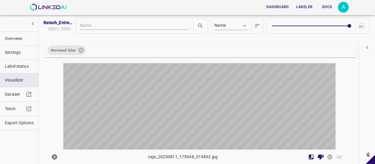
scroll to position [4366, 0]
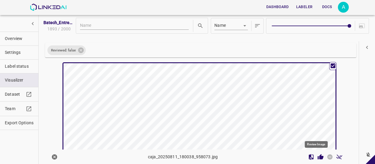
click at [317, 157] on icon "Review Image" at bounding box center [320, 156] width 6 height 5
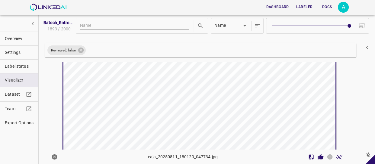
scroll to position [4557, 0]
click at [317, 158] on icon "Review Image" at bounding box center [320, 156] width 6 height 5
click at [317, 157] on icon "Review Image" at bounding box center [320, 157] width 6 height 6
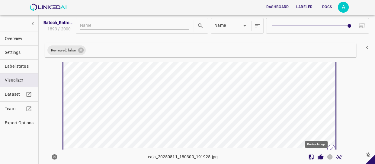
click at [317, 156] on icon "Review Image" at bounding box center [320, 156] width 6 height 5
click at [317, 155] on icon "Review Image" at bounding box center [320, 156] width 6 height 5
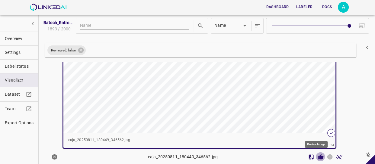
click at [317, 156] on icon "Review Image" at bounding box center [320, 156] width 6 height 5
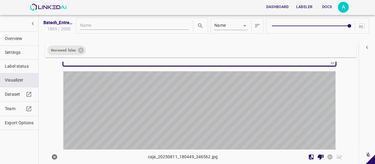
scroll to position [5294, 0]
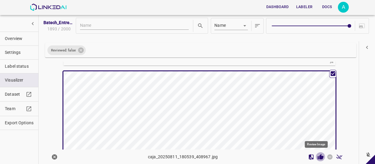
click at [318, 155] on icon "Review Image" at bounding box center [320, 157] width 6 height 6
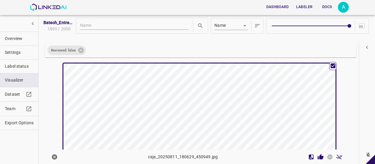
scroll to position [5485, 0]
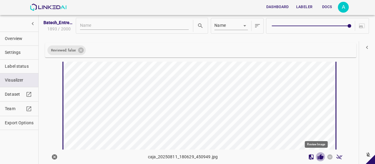
click at [317, 158] on icon "Review Image" at bounding box center [320, 156] width 6 height 5
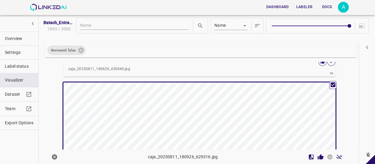
scroll to position [5594, 0]
click at [317, 158] on icon "Review Image" at bounding box center [320, 157] width 6 height 6
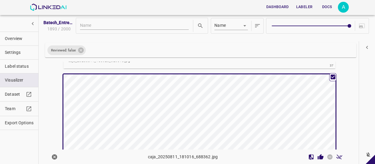
scroll to position [5758, 0]
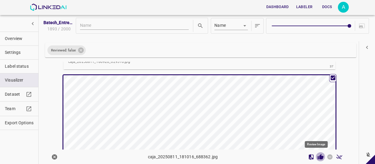
click at [317, 156] on icon "Review Image" at bounding box center [320, 156] width 6 height 5
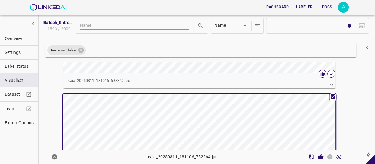
scroll to position [5894, 0]
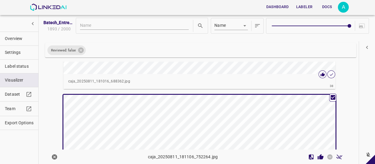
click at [214, 111] on div "button" at bounding box center [153, 163] width 181 height 136
click at [317, 157] on icon "Review Image" at bounding box center [320, 156] width 6 height 5
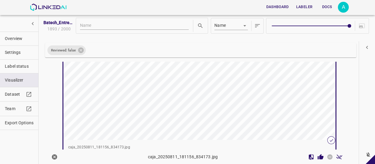
scroll to position [6140, 0]
click at [317, 157] on icon "Review Image" at bounding box center [320, 156] width 6 height 5
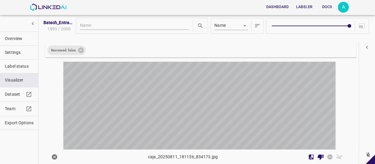
scroll to position [6249, 0]
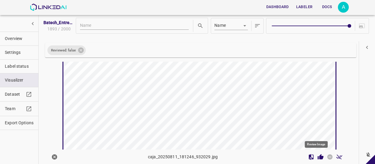
click at [317, 156] on icon "Review Image" at bounding box center [320, 156] width 6 height 5
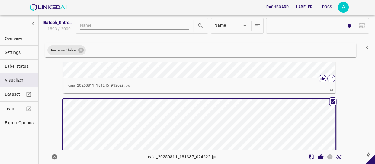
scroll to position [6385, 0]
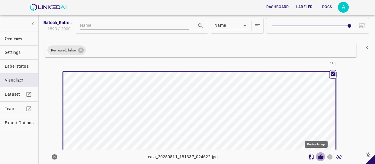
click at [317, 156] on icon "Review Image" at bounding box center [320, 156] width 6 height 5
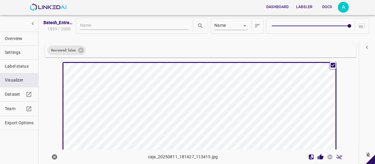
scroll to position [6549, 0]
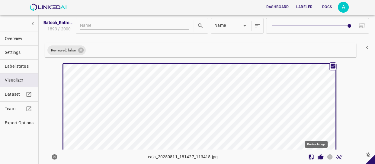
click at [317, 157] on icon "Review Image" at bounding box center [320, 156] width 6 height 5
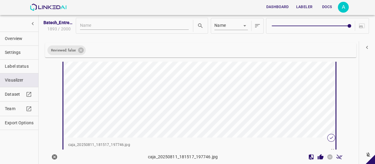
scroll to position [6767, 0]
click at [317, 158] on icon "Review Image" at bounding box center [320, 156] width 6 height 5
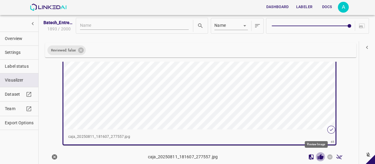
click at [316, 154] on button "Review Image" at bounding box center [320, 157] width 9 height 9
click at [316, 153] on button "Review Image" at bounding box center [320, 157] width 9 height 9
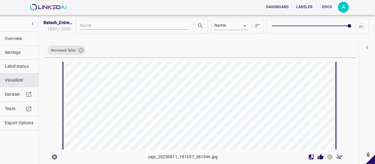
scroll to position [7040, 0]
click at [317, 158] on icon "Review Image" at bounding box center [320, 156] width 6 height 5
click at [317, 157] on icon "Review Image" at bounding box center [320, 156] width 6 height 5
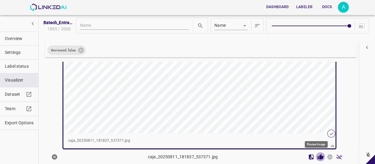
click at [317, 159] on icon "Review Image" at bounding box center [320, 156] width 6 height 5
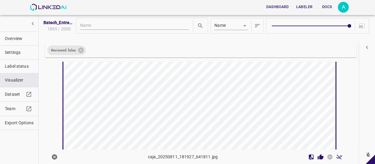
scroll to position [7531, 0]
click at [317, 156] on icon "Review Image" at bounding box center [320, 156] width 6 height 5
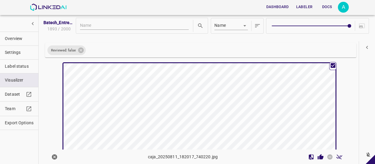
scroll to position [7640, 0]
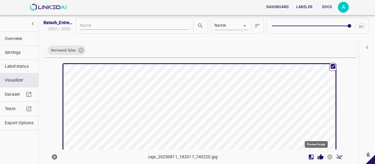
click at [317, 155] on icon "Review Image" at bounding box center [320, 156] width 6 height 5
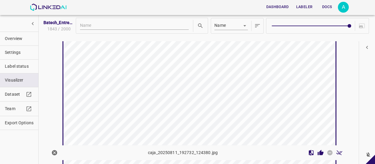
scroll to position [7796, 0]
click at [317, 154] on icon "Review Image" at bounding box center [320, 152] width 6 height 5
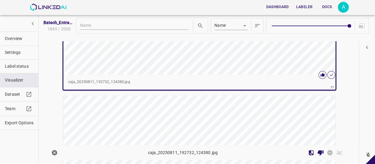
scroll to position [7906, 0]
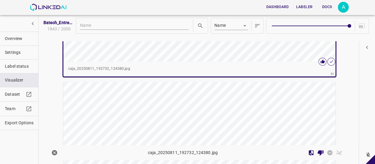
click at [220, 95] on div "button" at bounding box center [153, 150] width 181 height 136
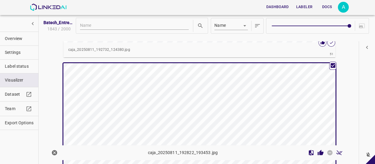
scroll to position [7933, 0]
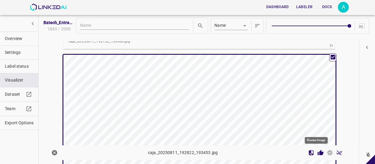
click at [317, 152] on icon "Review Image" at bounding box center [320, 152] width 6 height 5
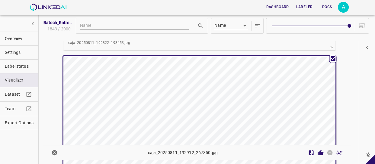
scroll to position [8096, 0]
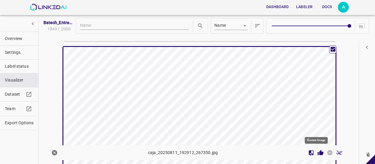
click at [317, 152] on icon "Review Image" at bounding box center [320, 152] width 6 height 5
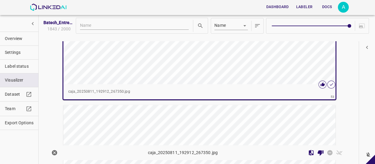
scroll to position [8234, 0]
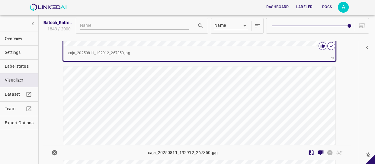
click at [239, 103] on div "button" at bounding box center [153, 135] width 181 height 136
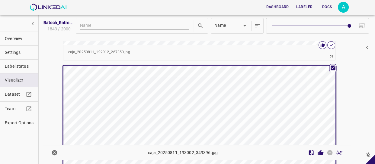
scroll to position [8233, 0]
click at [317, 152] on icon "Review Image" at bounding box center [320, 152] width 6 height 5
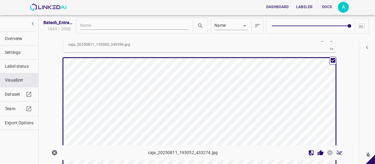
scroll to position [8397, 0]
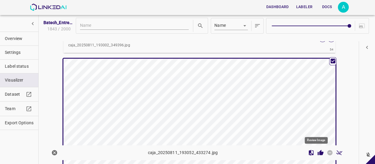
click at [317, 151] on icon "Review Image" at bounding box center [320, 152] width 6 height 5
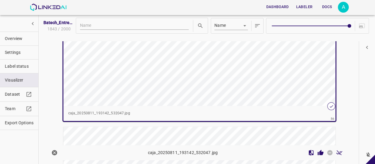
scroll to position [8642, 0]
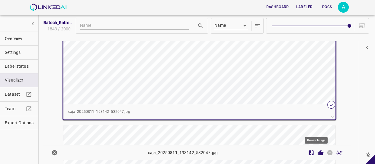
click at [317, 154] on icon "Review Image" at bounding box center [320, 152] width 6 height 5
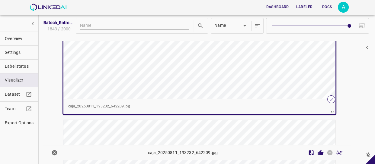
scroll to position [8806, 0]
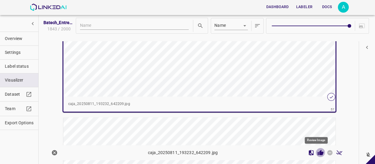
click at [317, 153] on icon "Review Image" at bounding box center [320, 152] width 6 height 5
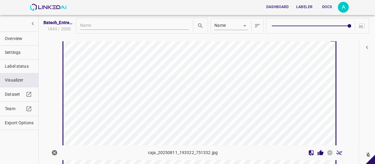
scroll to position [8888, 0]
click at [316, 156] on button "Review Image" at bounding box center [320, 152] width 9 height 9
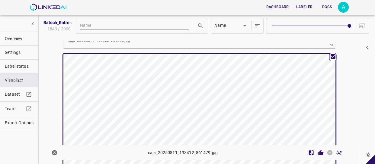
scroll to position [9024, 0]
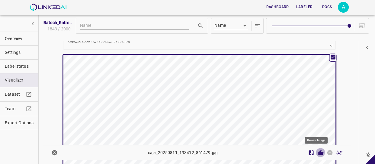
click at [317, 150] on icon "Review Image" at bounding box center [320, 152] width 6 height 5
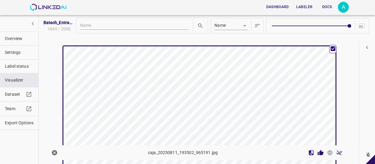
scroll to position [9188, 0]
click at [317, 153] on icon "Review Image" at bounding box center [320, 152] width 6 height 5
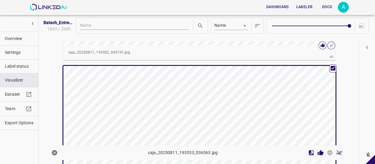
scroll to position [9324, 0]
click at [317, 154] on icon "Review Image" at bounding box center [320, 152] width 6 height 5
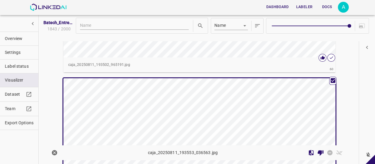
scroll to position [9406, 0]
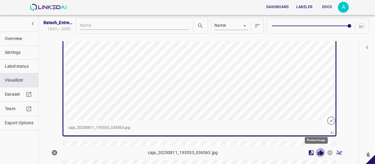
click at [317, 151] on icon "Review Image" at bounding box center [320, 153] width 6 height 6
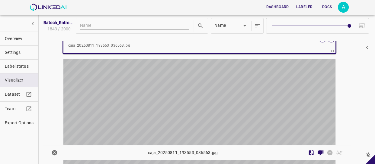
scroll to position [9488, 0]
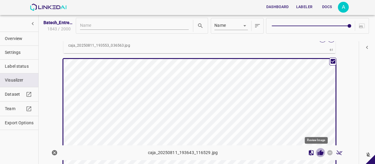
click at [317, 151] on icon "Review Image" at bounding box center [320, 153] width 6 height 6
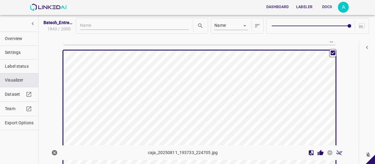
scroll to position [9652, 0]
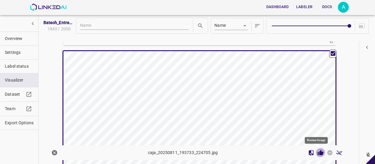
click at [317, 154] on icon "Review Image" at bounding box center [320, 152] width 6 height 5
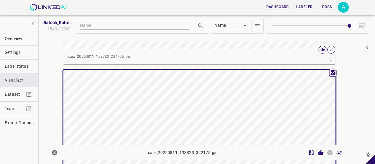
scroll to position [9788, 0]
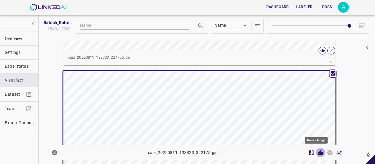
click at [317, 153] on icon "Review Image" at bounding box center [320, 152] width 6 height 5
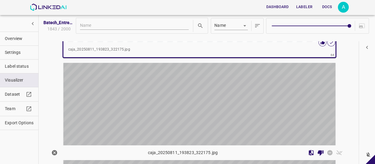
scroll to position [9952, 0]
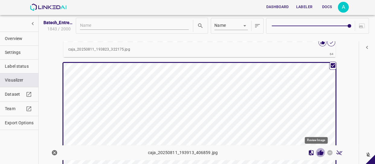
click at [317, 153] on icon "Review Image" at bounding box center [320, 152] width 6 height 5
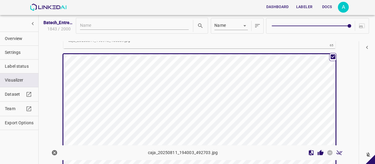
scroll to position [10115, 0]
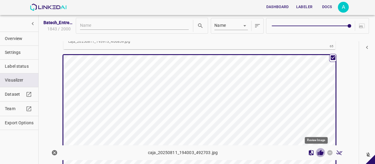
click at [317, 151] on icon "Review Image" at bounding box center [320, 153] width 6 height 6
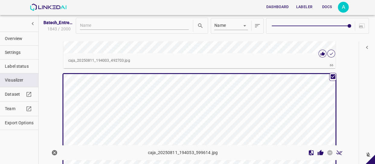
scroll to position [10252, 0]
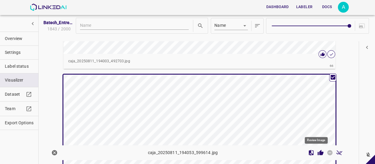
click at [317, 151] on icon "Review Image" at bounding box center [320, 152] width 6 height 5
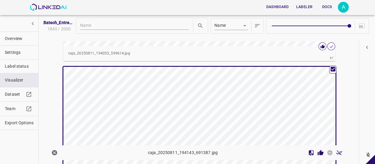
scroll to position [10415, 0]
drag, startPoint x: 316, startPoint y: 152, endPoint x: 314, endPoint y: 147, distance: 5.4
click at [317, 152] on icon "Review Image" at bounding box center [320, 152] width 6 height 5
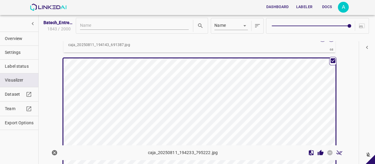
scroll to position [10579, 0]
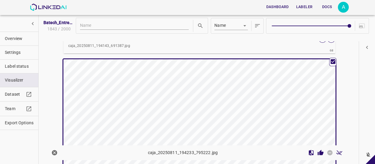
click at [317, 153] on icon "Review Image" at bounding box center [320, 152] width 6 height 5
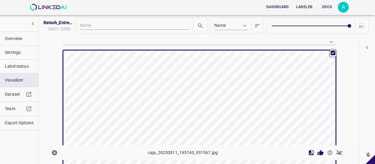
scroll to position [10743, 0]
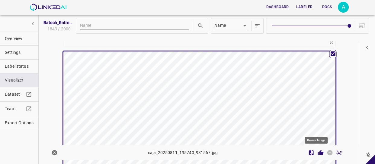
click at [317, 151] on icon "Review Image" at bounding box center [320, 152] width 6 height 5
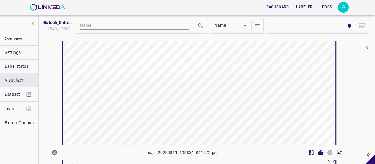
scroll to position [10934, 0]
click at [317, 151] on icon "Review Image" at bounding box center [320, 153] width 6 height 6
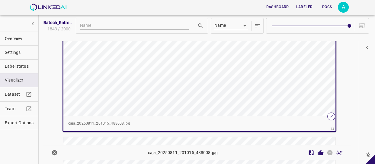
scroll to position [11125, 0]
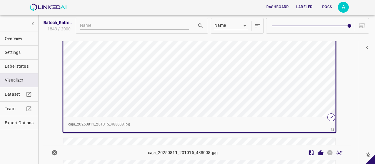
click at [317, 153] on icon "Review Image" at bounding box center [320, 152] width 6 height 5
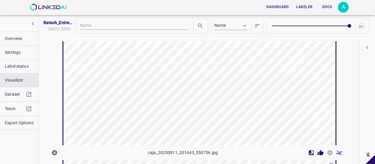
scroll to position [11234, 0]
click at [317, 153] on icon "Review Image" at bounding box center [320, 152] width 6 height 5
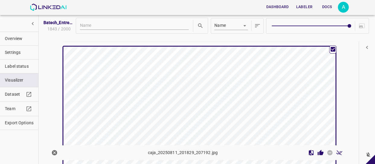
scroll to position [11371, 0]
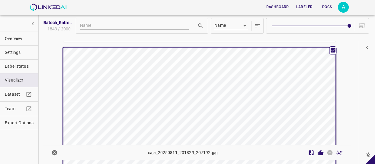
click at [320, 154] on button "Review Image" at bounding box center [320, 152] width 9 height 9
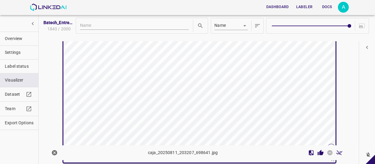
scroll to position [11562, 0]
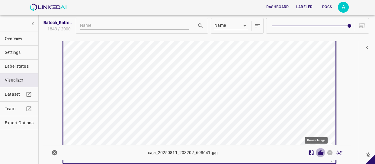
click at [317, 154] on icon "Review Image" at bounding box center [320, 153] width 6 height 6
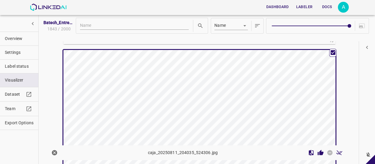
scroll to position [11670, 0]
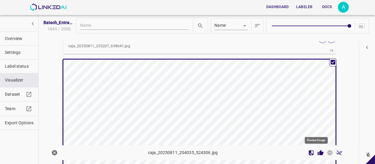
click at [317, 152] on icon "Review Image" at bounding box center [320, 152] width 6 height 5
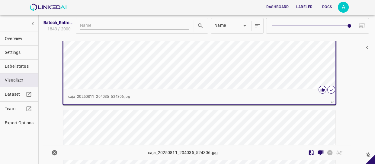
scroll to position [11808, 0]
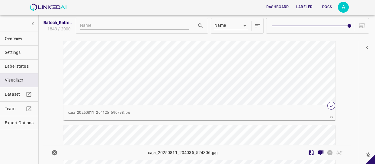
click at [211, 72] on div "button" at bounding box center [153, 38] width 181 height 136
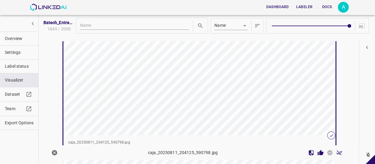
scroll to position [11834, 0]
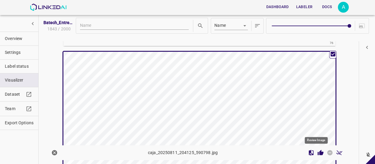
click at [317, 153] on icon "Review Image" at bounding box center [320, 152] width 6 height 5
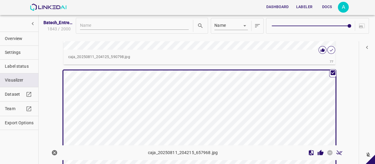
scroll to position [11971, 0]
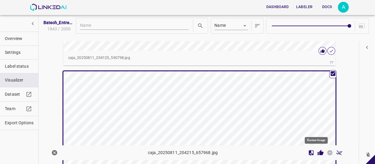
click at [317, 154] on icon "Review Image" at bounding box center [320, 152] width 6 height 5
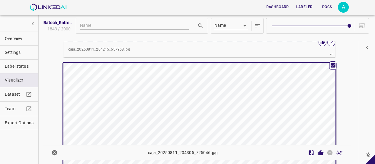
scroll to position [12134, 0]
click at [317, 153] on icon "Review Image" at bounding box center [320, 153] width 6 height 6
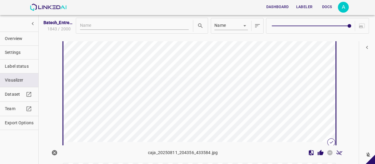
scroll to position [12353, 0]
click at [317, 151] on icon "Review Image" at bounding box center [320, 152] width 6 height 5
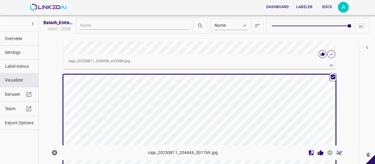
scroll to position [12434, 0]
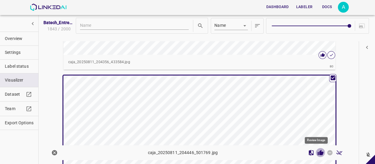
click at [317, 154] on icon "Review Image" at bounding box center [320, 152] width 6 height 5
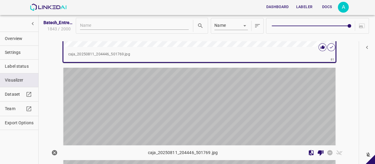
click at [241, 104] on div "button" at bounding box center [153, 136] width 181 height 136
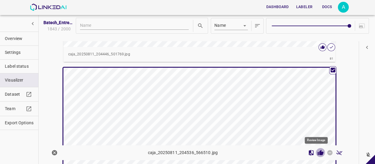
click at [317, 152] on icon "Review Image" at bounding box center [320, 152] width 6 height 5
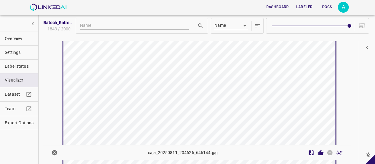
scroll to position [12789, 0]
click at [317, 153] on icon "Review Image" at bounding box center [320, 152] width 6 height 5
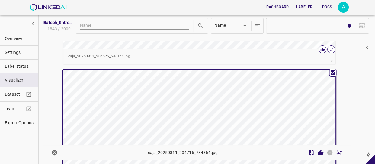
scroll to position [12898, 0]
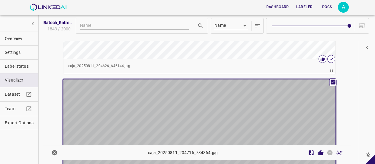
click at [241, 95] on div "button" at bounding box center [153, 148] width 181 height 136
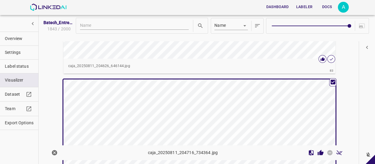
click at [238, 103] on div "button" at bounding box center [153, 148] width 181 height 136
click at [317, 152] on icon "Review Image" at bounding box center [320, 152] width 6 height 5
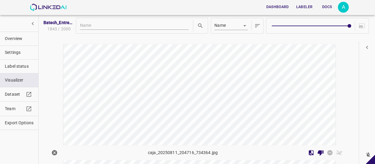
scroll to position [13118, 0]
click at [204, 57] on div "button" at bounding box center [153, 85] width 181 height 136
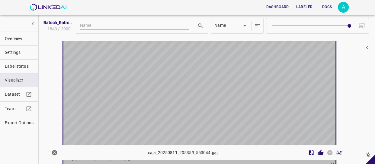
click at [204, 57] on div "button" at bounding box center [153, 84] width 181 height 136
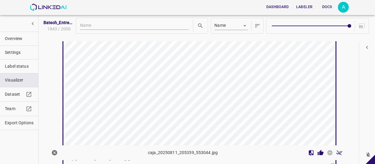
scroll to position [13117, 0]
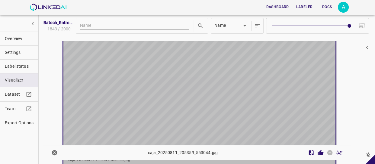
drag, startPoint x: 234, startPoint y: 99, endPoint x: 239, endPoint y: 101, distance: 5.5
click at [235, 99] on div "button" at bounding box center [153, 85] width 181 height 136
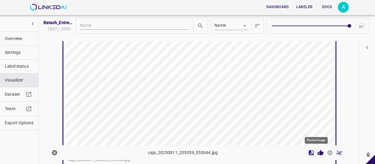
click at [317, 153] on icon "Review Image" at bounding box center [320, 152] width 6 height 5
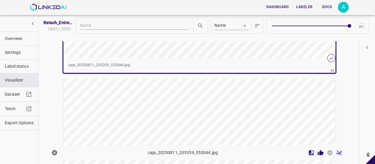
scroll to position [13227, 0]
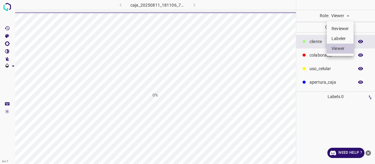
click at [344, 15] on body "4.3.7 caja_20250811_181106_752264.jpg 0% Role: Viewer viewer Categories ​​clien…" at bounding box center [187, 82] width 375 height 164
click at [341, 37] on li "Labeler" at bounding box center [339, 39] width 27 height 10
type input "labeler"
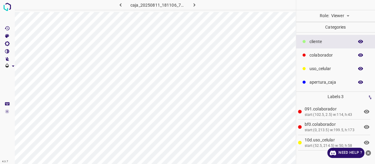
click at [344, 15] on body "4.3.7 caja_20250811_181106_752264.jpg Role: Viewer viewer Categories ​​cliente …" at bounding box center [187, 82] width 375 height 164
drag, startPoint x: 339, startPoint y: 38, endPoint x: 93, endPoint y: 60, distance: 246.3
click at [338, 38] on li "Labeler" at bounding box center [339, 39] width 27 height 10
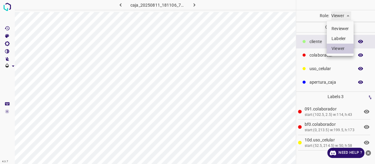
type input "labeler"
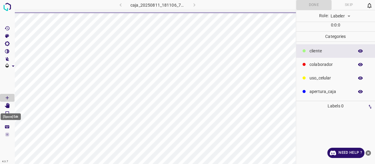
click at [8, 106] on icon "[Space] Edit" at bounding box center [7, 105] width 5 height 5
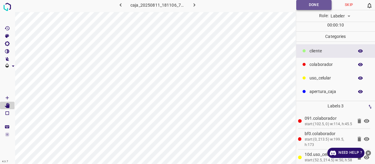
click at [307, 5] on button "Done" at bounding box center [313, 5] width 35 height 10
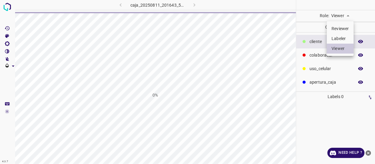
click at [342, 36] on li "Labeler" at bounding box center [339, 39] width 27 height 10
type input "labeler"
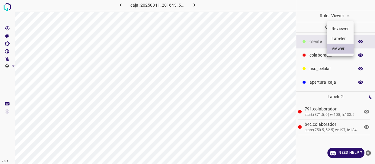
click at [346, 18] on body "4.3.7 caja_20250811_201643_550756.jpg Role: Viewer viewer Categories ​​cliente …" at bounding box center [187, 82] width 375 height 164
click at [336, 38] on li "Labeler" at bounding box center [339, 39] width 27 height 10
type input "labeler"
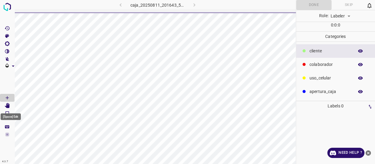
click at [6, 107] on icon "[Space] Edit" at bounding box center [7, 105] width 5 height 5
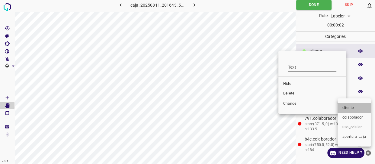
click at [344, 108] on span "​​cliente" at bounding box center [354, 108] width 24 height 5
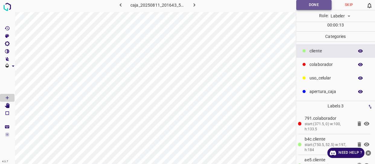
click at [309, 6] on button "Done" at bounding box center [313, 5] width 35 height 10
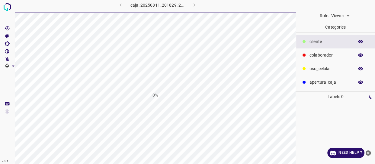
click at [345, 15] on body "4.3.7 caja_20250811_201829_207192.jpg 0% Role: Viewer viewer Categories ​​clien…" at bounding box center [187, 82] width 375 height 164
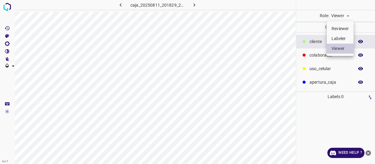
click at [340, 40] on li "Labeler" at bounding box center [339, 39] width 27 height 10
type input "labeler"
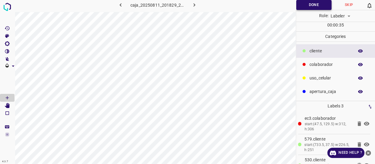
click at [313, 5] on button "Done" at bounding box center [313, 5] width 35 height 10
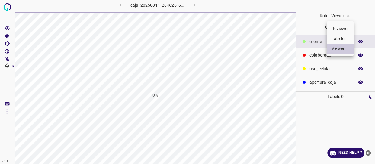
click at [340, 37] on li "Labeler" at bounding box center [339, 39] width 27 height 10
type input "labeler"
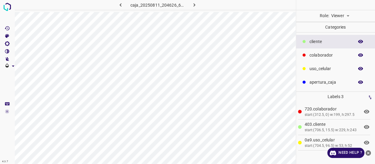
click at [325, 56] on p "colaborador" at bounding box center [329, 55] width 41 height 6
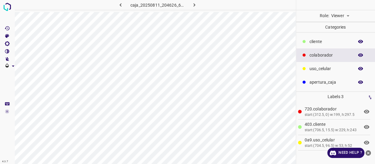
click at [343, 14] on body "4.3.7 caja_20250811_204626_646144.jpg Role: Viewer viewer Categories ​​cliente …" at bounding box center [187, 82] width 375 height 164
click at [337, 39] on li "Labeler" at bounding box center [339, 39] width 27 height 10
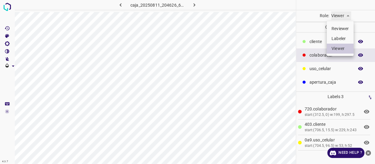
type input "labeler"
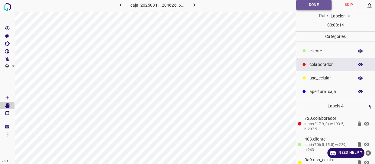
click at [304, 4] on button "Done" at bounding box center [313, 5] width 35 height 10
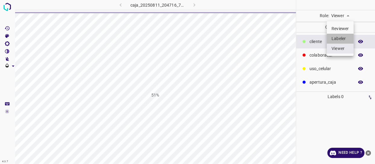
click at [338, 37] on li "Labeler" at bounding box center [339, 39] width 27 height 10
type input "labeler"
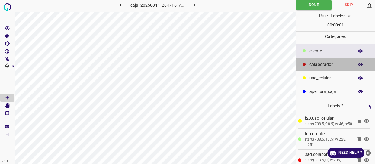
drag, startPoint x: 323, startPoint y: 65, endPoint x: 298, endPoint y: 63, distance: 24.8
click at [322, 65] on p "colaborador" at bounding box center [329, 65] width 41 height 6
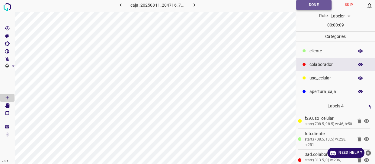
click at [311, 5] on button "Done" at bounding box center [313, 5] width 35 height 10
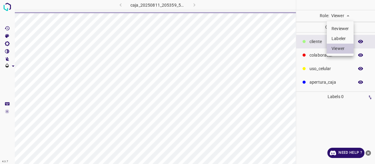
click at [342, 36] on li "Labeler" at bounding box center [339, 39] width 27 height 10
type input "labeler"
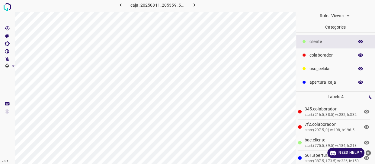
click at [345, 13] on body "4.3.7 caja_20250811_205359_553044.jpg Role: Viewer viewer Categories ​​cliente …" at bounding box center [187, 82] width 375 height 164
click at [343, 37] on li "Labeler" at bounding box center [339, 39] width 27 height 10
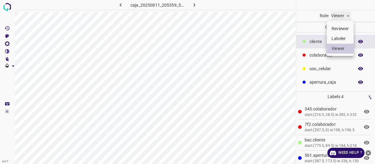
type input "labeler"
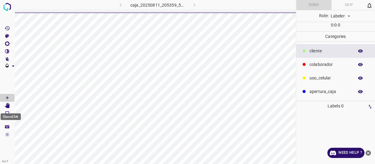
click at [9, 106] on icon "[Space] Edit" at bounding box center [7, 105] width 5 height 5
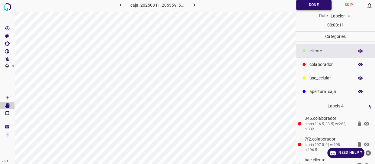
click at [309, 5] on button "Done" at bounding box center [313, 5] width 35 height 10
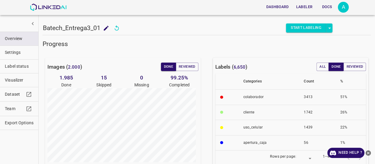
click at [20, 77] on span "Visualizer" at bounding box center [19, 80] width 29 height 6
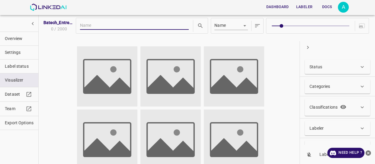
click at [320, 71] on div "Status" at bounding box center [336, 67] width 65 height 14
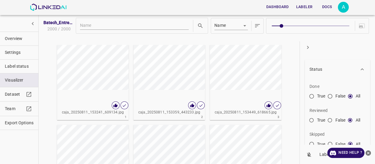
click at [329, 119] on input "False" at bounding box center [329, 121] width 11 height 11
radio input "true"
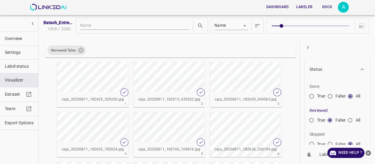
click at [312, 46] on button "button" at bounding box center [307, 47] width 11 height 11
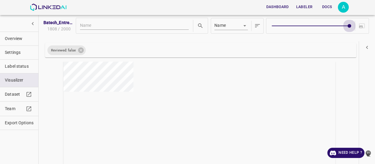
type input "9"
drag, startPoint x: 282, startPoint y: 28, endPoint x: 355, endPoint y: 26, distance: 72.7
click at [355, 26] on div at bounding box center [317, 26] width 103 height 16
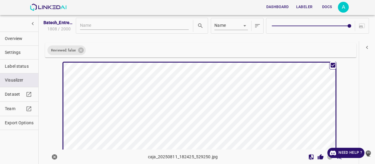
click at [369, 155] on icon "close-help" at bounding box center [367, 153] width 5 height 5
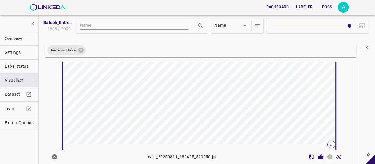
scroll to position [55, 0]
click at [317, 156] on icon "Review Image" at bounding box center [320, 156] width 6 height 5
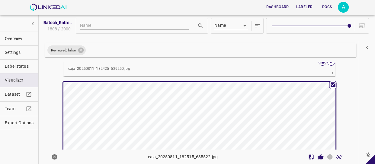
scroll to position [136, 0]
click at [317, 156] on icon "Review Image" at bounding box center [320, 156] width 6 height 5
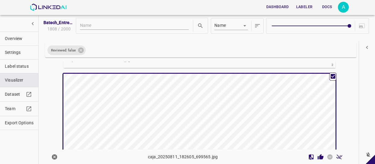
scroll to position [300, 0]
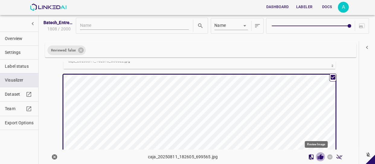
click at [318, 157] on icon "Review Image" at bounding box center [320, 156] width 6 height 5
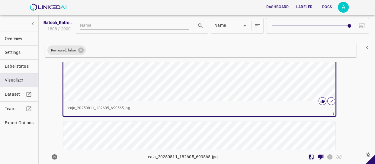
scroll to position [465, 0]
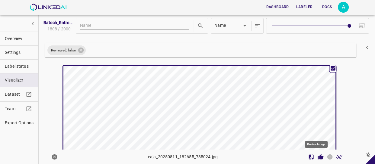
click at [317, 157] on icon "Review Image" at bounding box center [320, 156] width 6 height 5
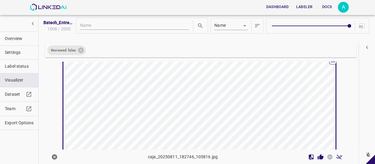
scroll to position [628, 0]
click at [317, 159] on icon "Review Image" at bounding box center [320, 156] width 6 height 5
click at [317, 157] on icon "Review Image" at bounding box center [320, 156] width 6 height 5
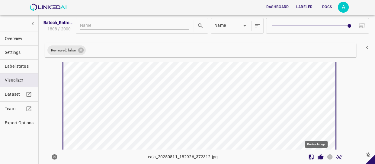
click at [317, 156] on icon "Review Image" at bounding box center [320, 157] width 6 height 6
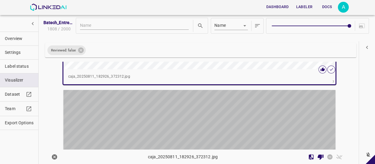
scroll to position [1065, 0]
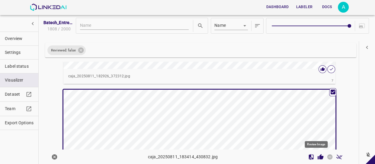
click at [317, 157] on icon "Review Image" at bounding box center [320, 156] width 6 height 5
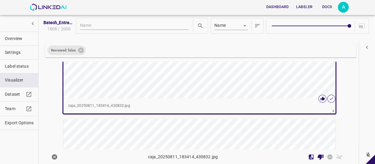
scroll to position [1202, 0]
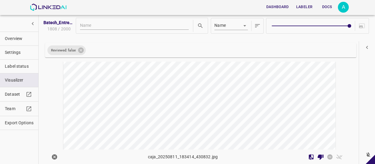
click at [221, 104] on div "button" at bounding box center [153, 123] width 181 height 136
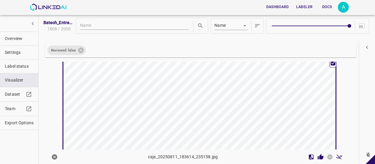
scroll to position [1256, 0]
click at [317, 156] on icon "Review Image" at bounding box center [320, 156] width 6 height 5
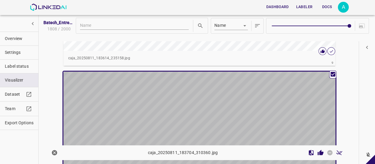
scroll to position [1365, 0]
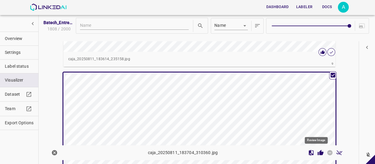
click at [317, 153] on icon "Review Image" at bounding box center [320, 152] width 6 height 5
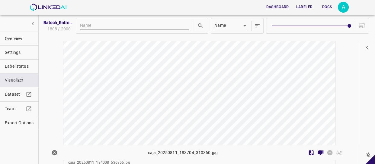
scroll to position [1584, 0]
click at [215, 78] on div "button" at bounding box center [153, 78] width 181 height 136
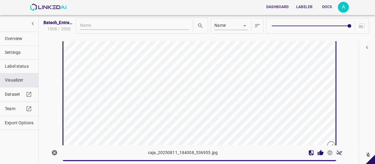
scroll to position [1583, 0]
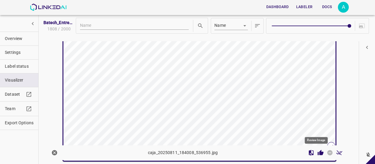
click at [317, 154] on icon "Review Image" at bounding box center [320, 152] width 6 height 5
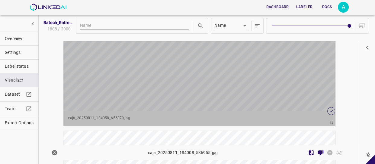
scroll to position [1774, 0]
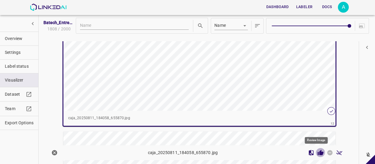
click at [317, 154] on icon "Review Image" at bounding box center [320, 152] width 6 height 5
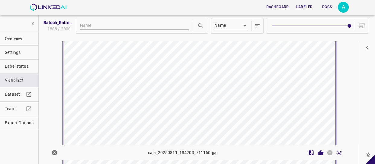
scroll to position [1883, 0]
click at [317, 154] on icon "Review Image" at bounding box center [320, 152] width 6 height 5
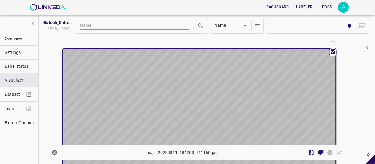
click at [158, 89] on div "button" at bounding box center [153, 117] width 181 height 136
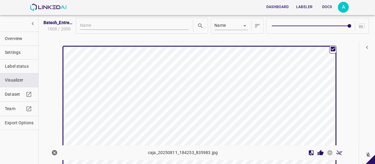
scroll to position [2020, 0]
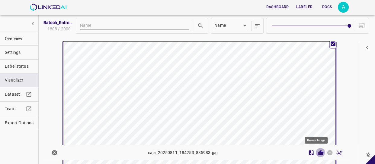
click at [317, 151] on icon "Review Image" at bounding box center [320, 153] width 6 height 6
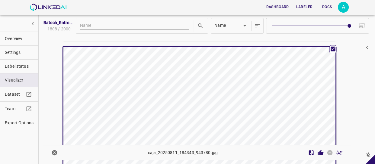
scroll to position [2183, 0]
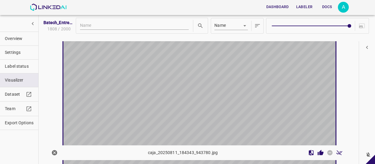
click at [232, 97] on div "button" at bounding box center [153, 102] width 181 height 136
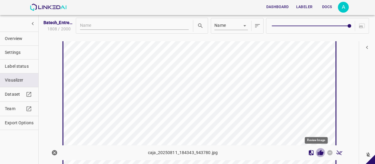
click at [317, 154] on icon "Review Image" at bounding box center [320, 152] width 6 height 5
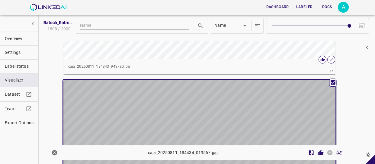
scroll to position [2292, 0]
click at [234, 135] on div "button" at bounding box center [153, 149] width 181 height 136
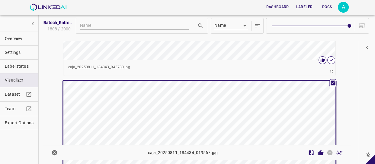
scroll to position [2347, 0]
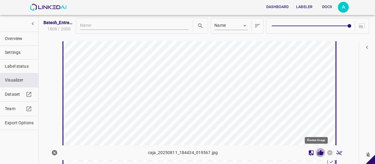
click at [317, 154] on icon "Review Image" at bounding box center [320, 152] width 6 height 5
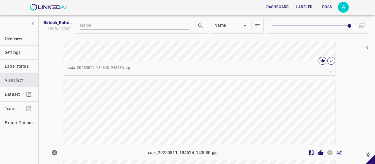
scroll to position [2291, 0]
click at [277, 78] on span "caja_20250811_184434_019567.jpg 16" at bounding box center [199, 156] width 277 height 156
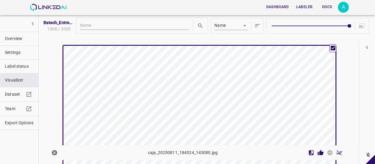
scroll to position [2483, 0]
click at [317, 150] on icon "Review Image" at bounding box center [320, 153] width 6 height 6
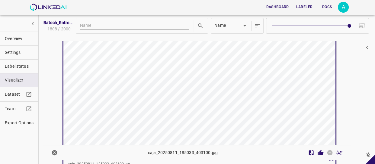
scroll to position [2673, 0]
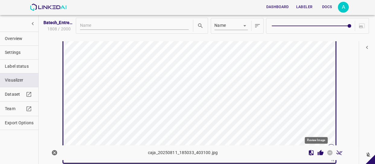
click at [317, 154] on icon "Review Image" at bounding box center [320, 153] width 6 height 6
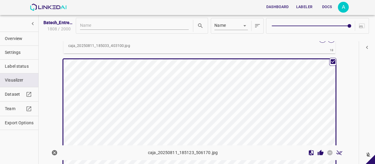
scroll to position [2809, 0]
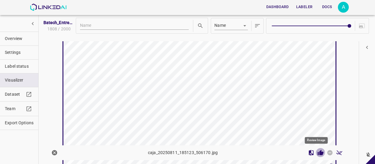
click at [318, 153] on icon "Review Image" at bounding box center [320, 152] width 6 height 5
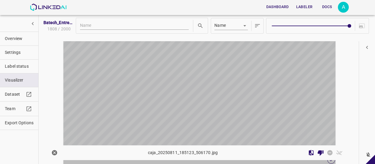
scroll to position [2973, 0]
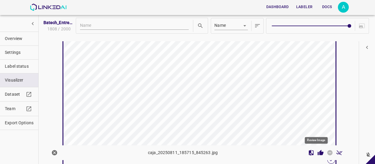
click at [318, 152] on icon "Review Image" at bounding box center [320, 152] width 6 height 5
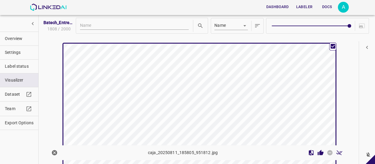
scroll to position [3109, 0]
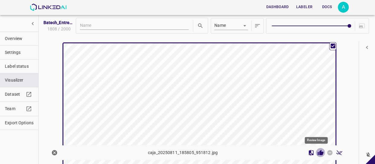
click at [317, 150] on icon "Review Image" at bounding box center [320, 153] width 6 height 6
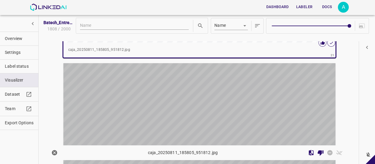
scroll to position [3246, 0]
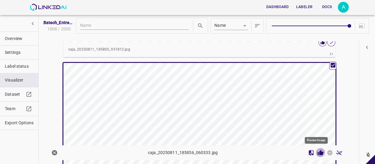
click at [317, 154] on icon "Review Image" at bounding box center [320, 152] width 6 height 5
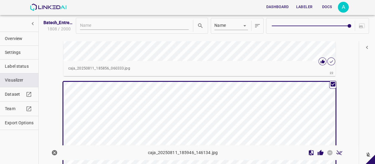
scroll to position [3382, 0]
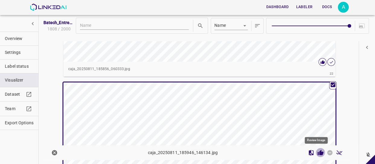
click at [317, 153] on icon "Review Image" at bounding box center [320, 152] width 6 height 5
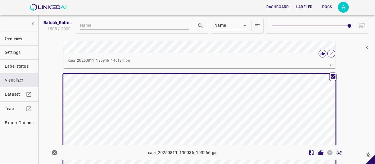
scroll to position [3546, 0]
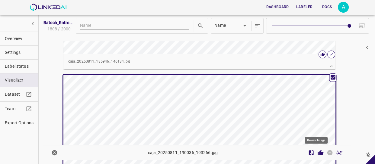
click at [317, 151] on icon "Review Image" at bounding box center [320, 153] width 6 height 6
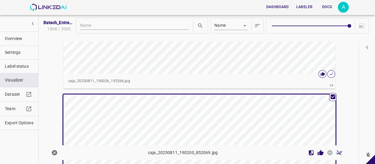
scroll to position [3710, 0]
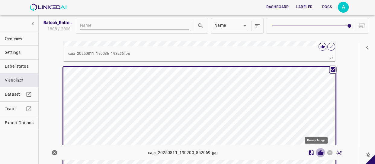
click at [317, 151] on icon "Review Image" at bounding box center [320, 153] width 6 height 6
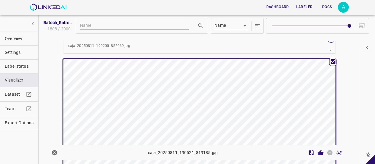
scroll to position [3846, 0]
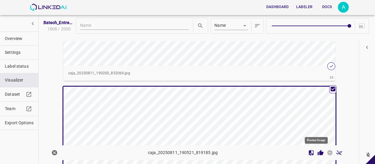
click at [317, 154] on icon "Review Image" at bounding box center [320, 152] width 6 height 5
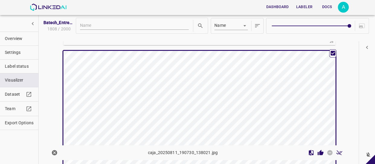
scroll to position [4037, 0]
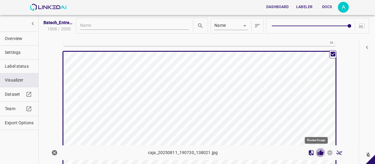
click at [317, 155] on icon "Review Image" at bounding box center [320, 152] width 6 height 5
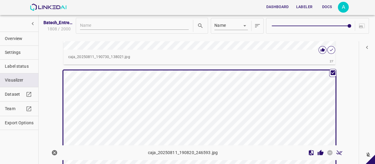
scroll to position [4173, 0]
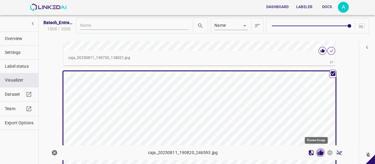
click at [317, 154] on icon "Review Image" at bounding box center [320, 152] width 6 height 5
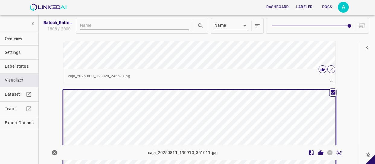
scroll to position [4310, 0]
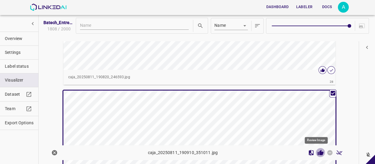
click at [317, 154] on icon "Review Image" at bounding box center [320, 152] width 6 height 5
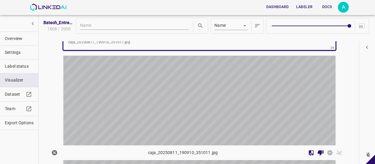
scroll to position [4501, 0]
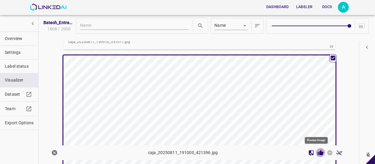
click at [317, 154] on icon "Review Image" at bounding box center [320, 153] width 6 height 6
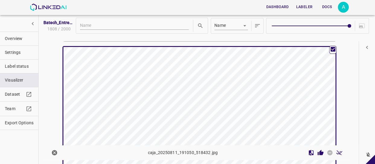
scroll to position [4664, 0]
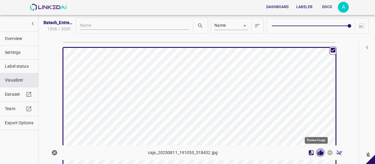
click at [317, 154] on icon "Review Image" at bounding box center [320, 153] width 6 height 6
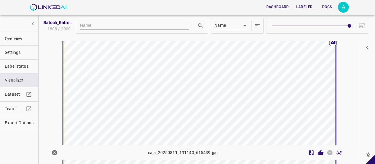
scroll to position [4828, 0]
click at [317, 152] on icon "Review Image" at bounding box center [320, 152] width 6 height 5
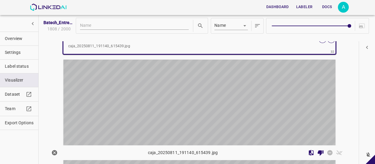
scroll to position [4965, 0]
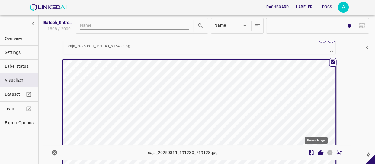
click at [318, 153] on icon "Review Image" at bounding box center [320, 152] width 6 height 5
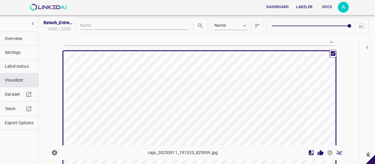
scroll to position [5128, 0]
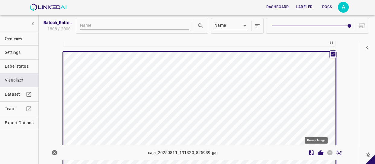
click at [317, 154] on icon "Review Image" at bounding box center [320, 152] width 6 height 5
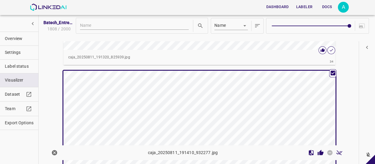
scroll to position [5265, 0]
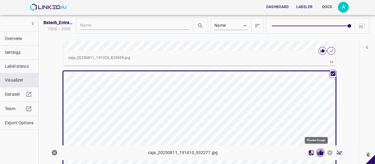
click at [317, 153] on icon "Review Image" at bounding box center [320, 152] width 6 height 5
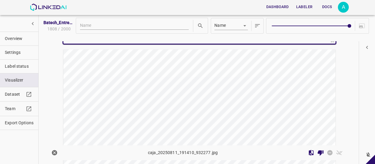
scroll to position [5457, 0]
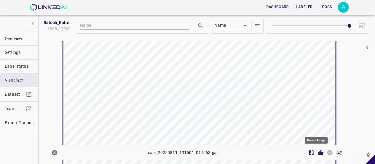
click at [317, 152] on icon "Review Image" at bounding box center [320, 152] width 6 height 5
click at [317, 153] on icon "Review Image" at bounding box center [320, 152] width 6 height 5
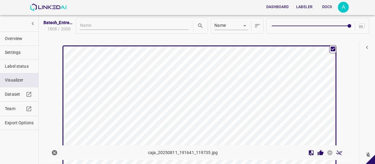
scroll to position [5757, 0]
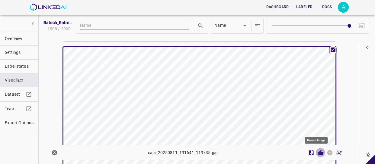
click at [317, 153] on icon "Review Image" at bounding box center [320, 152] width 6 height 5
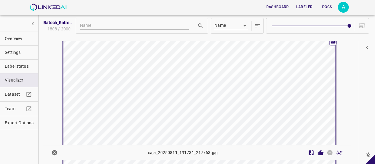
scroll to position [5920, 0]
click at [317, 154] on icon "Review Image" at bounding box center [320, 152] width 6 height 5
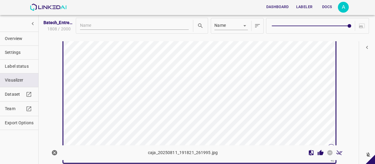
scroll to position [6112, 0]
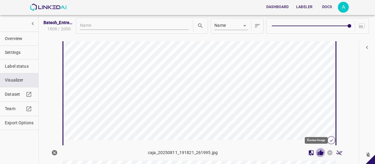
click at [317, 153] on icon "Review Image" at bounding box center [320, 152] width 6 height 5
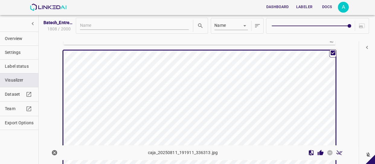
scroll to position [6221, 0]
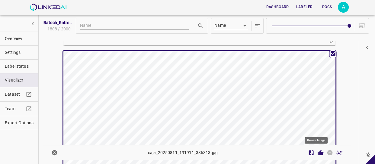
click at [317, 152] on icon "Review Image" at bounding box center [320, 152] width 6 height 5
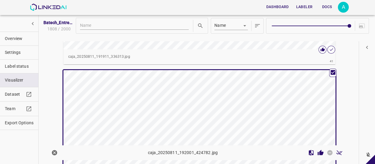
scroll to position [6357, 0]
click at [317, 153] on icon "Review Image" at bounding box center [320, 152] width 6 height 5
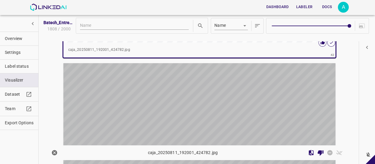
scroll to position [6521, 0]
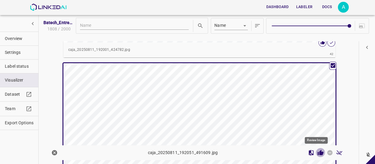
click at [317, 151] on icon "Review Image" at bounding box center [320, 153] width 6 height 6
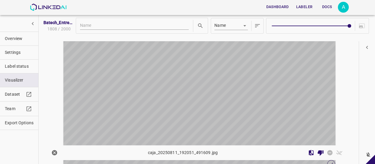
scroll to position [6712, 0]
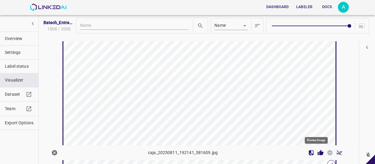
click at [317, 151] on icon "Review Image" at bounding box center [320, 152] width 6 height 5
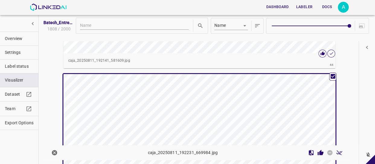
scroll to position [6821, 0]
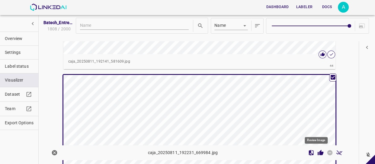
click at [317, 154] on icon "Review Image" at bounding box center [320, 152] width 6 height 5
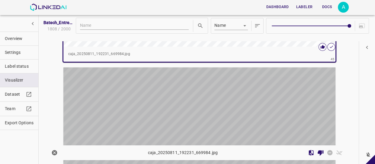
scroll to position [6985, 0]
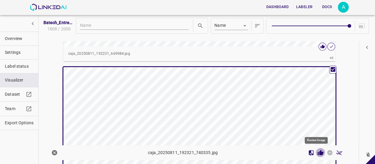
click at [317, 153] on icon "Review Image" at bounding box center [320, 152] width 6 height 5
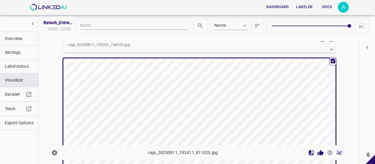
scroll to position [7148, 0]
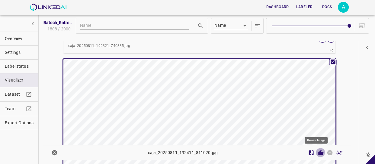
click at [317, 153] on icon "Review Image" at bounding box center [320, 152] width 6 height 5
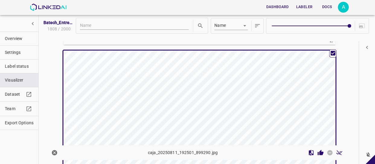
scroll to position [7312, 0]
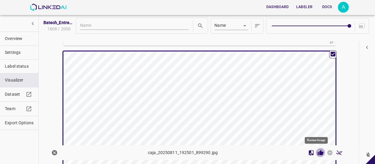
click at [317, 151] on icon "Review Image" at bounding box center [320, 152] width 6 height 5
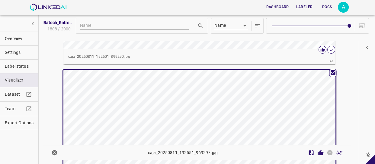
scroll to position [7448, 0]
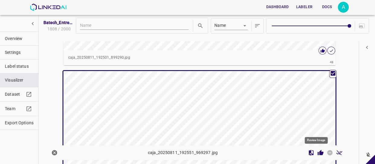
click at [317, 151] on icon "Review Image" at bounding box center [320, 153] width 6 height 6
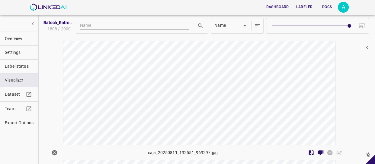
scroll to position [7640, 0]
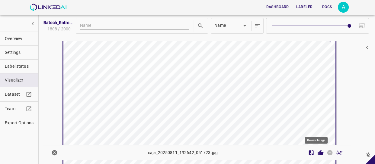
click at [317, 153] on icon "Review Image" at bounding box center [320, 152] width 6 height 5
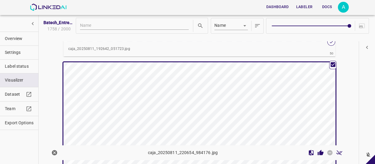
scroll to position [7824, 0]
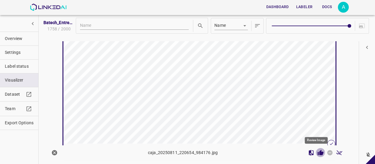
click at [317, 153] on icon "Review Image" at bounding box center [320, 152] width 6 height 5
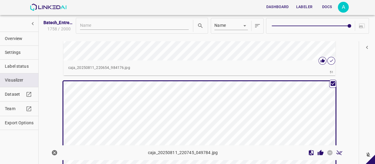
scroll to position [7905, 0]
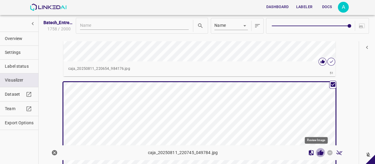
click at [317, 151] on icon "Review Image" at bounding box center [320, 152] width 6 height 5
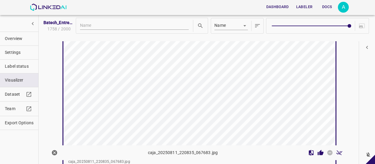
scroll to position [8124, 0]
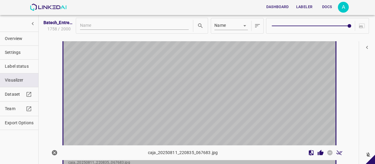
click at [239, 95] on div "button" at bounding box center [153, 88] width 181 height 136
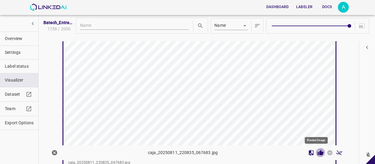
click at [317, 151] on icon "Review Image" at bounding box center [320, 152] width 6 height 5
click at [317, 151] on icon "Review Image" at bounding box center [320, 153] width 6 height 6
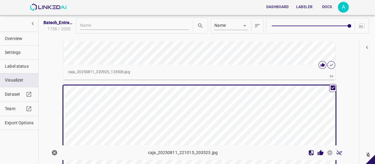
scroll to position [8369, 0]
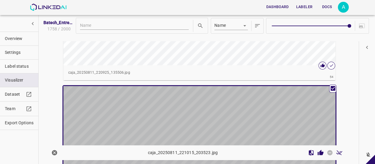
click at [234, 117] on div "button" at bounding box center [153, 154] width 181 height 136
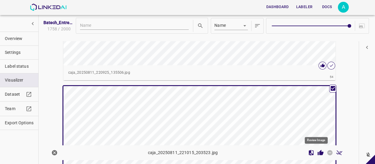
click at [317, 151] on icon "Review Image" at bounding box center [320, 152] width 6 height 5
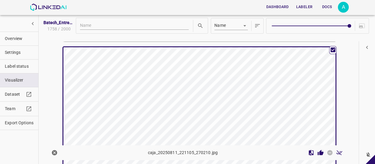
scroll to position [8588, 0]
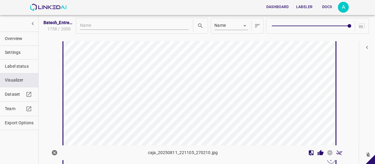
click at [240, 124] on div "button" at bounding box center [153, 92] width 181 height 136
click at [317, 152] on icon "Review Image" at bounding box center [320, 152] width 6 height 5
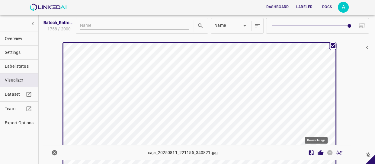
click at [317, 151] on icon "Review Image" at bounding box center [320, 153] width 6 height 6
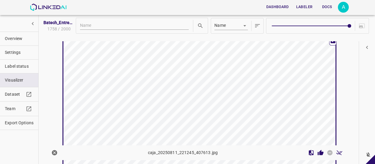
scroll to position [8888, 0]
click at [317, 151] on icon "Review Image" at bounding box center [320, 152] width 6 height 5
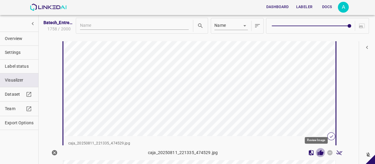
click at [317, 151] on icon "Review Image" at bounding box center [320, 153] width 6 height 6
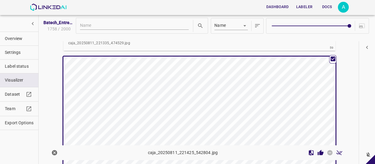
scroll to position [9188, 0]
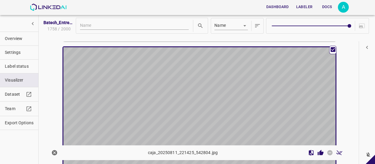
click at [239, 104] on div "button" at bounding box center [153, 115] width 181 height 136
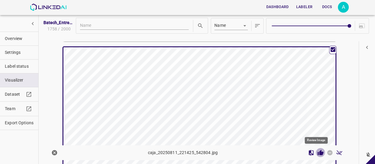
click at [318, 152] on icon "Review Image" at bounding box center [320, 152] width 6 height 5
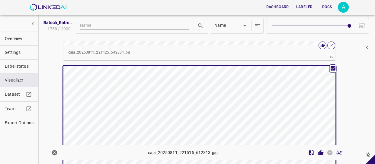
scroll to position [9324, 0]
click at [317, 152] on icon "Review Image" at bounding box center [320, 152] width 6 height 5
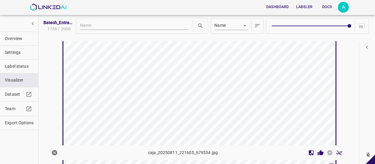
scroll to position [9515, 0]
click at [235, 107] on div "button" at bounding box center [153, 100] width 181 height 136
click at [317, 153] on icon "Review Image" at bounding box center [320, 152] width 6 height 5
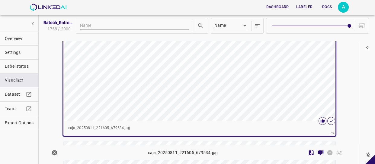
scroll to position [9570, 0]
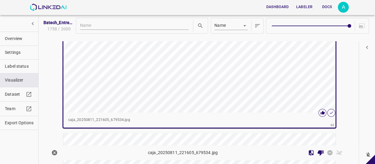
click at [20, 38] on span "Overview" at bounding box center [19, 39] width 29 height 6
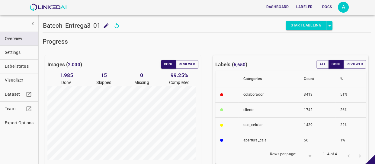
scroll to position [0, 0]
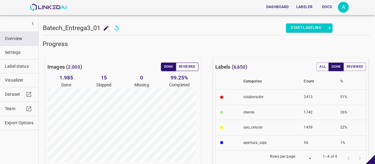
click at [190, 67] on button "Reviewed" at bounding box center [187, 67] width 23 height 8
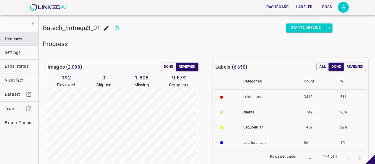
click at [19, 82] on span "Visualizer" at bounding box center [19, 80] width 29 height 6
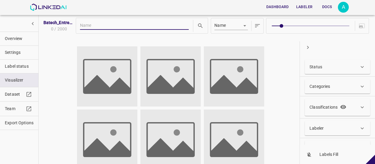
click at [338, 68] on div "Status" at bounding box center [333, 67] width 49 height 6
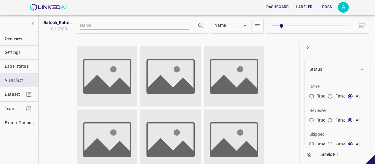
click at [331, 119] on input "False" at bounding box center [329, 121] width 11 height 11
radio input "true"
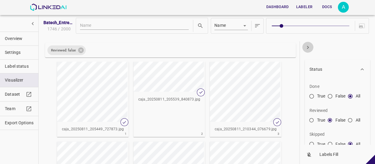
click at [307, 46] on icon "button" at bounding box center [308, 47] width 2 height 3
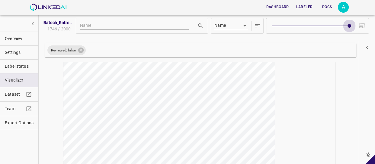
type input "9"
drag, startPoint x: 280, startPoint y: 25, endPoint x: 356, endPoint y: 25, distance: 75.7
click at [356, 25] on div at bounding box center [317, 26] width 103 height 16
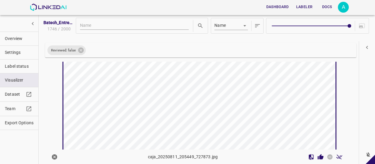
scroll to position [28, 0]
click at [317, 157] on icon "Review Image" at bounding box center [320, 156] width 6 height 5
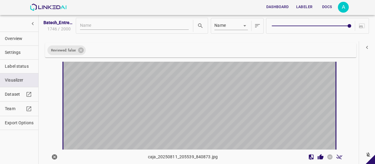
scroll to position [164, 0]
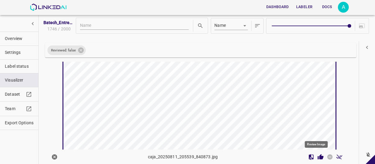
click at [317, 157] on icon "Review Image" at bounding box center [320, 156] width 6 height 5
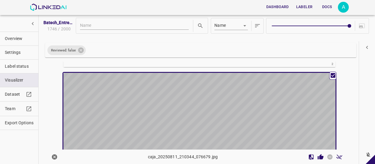
scroll to position [301, 0]
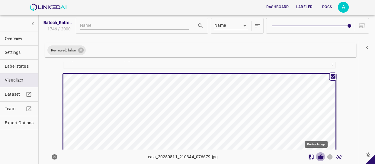
click at [318, 158] on icon "Review Image" at bounding box center [320, 156] width 6 height 5
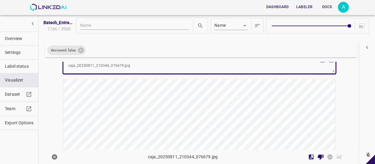
scroll to position [465, 0]
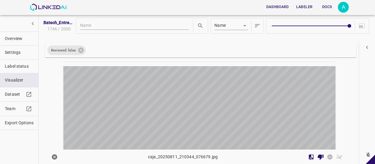
click at [240, 105] on div "button" at bounding box center [153, 134] width 181 height 136
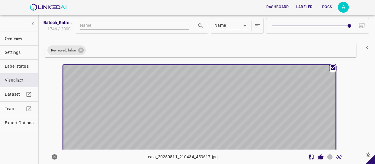
click at [240, 105] on div "button" at bounding box center [153, 133] width 181 height 136
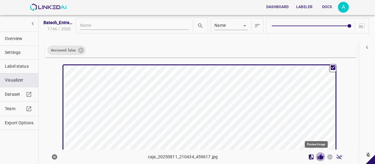
click at [317, 157] on icon "Review Image" at bounding box center [320, 156] width 6 height 5
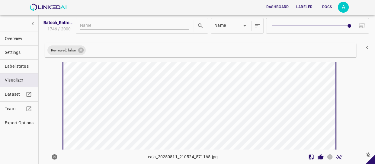
scroll to position [657, 0]
click at [317, 157] on icon "Review Image" at bounding box center [320, 156] width 6 height 5
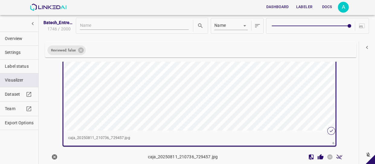
click at [317, 158] on icon "Review Image" at bounding box center [320, 156] width 6 height 5
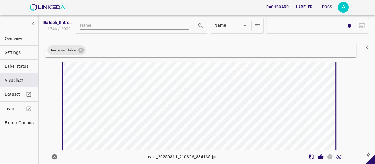
scroll to position [956, 0]
click at [317, 157] on icon "Review Image" at bounding box center [320, 156] width 6 height 5
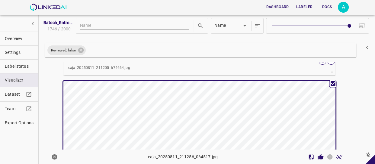
scroll to position [1257, 0]
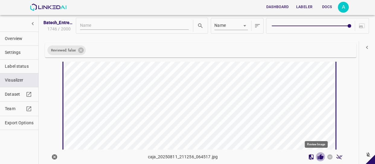
click at [317, 156] on icon "Review Image" at bounding box center [320, 156] width 6 height 5
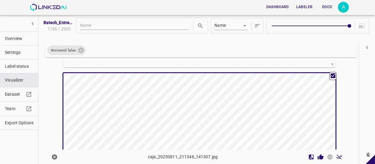
scroll to position [1420, 0]
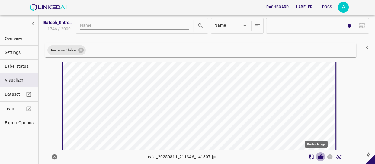
click at [317, 158] on icon "Review Image" at bounding box center [320, 156] width 6 height 5
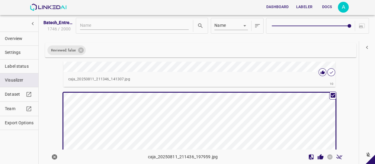
scroll to position [1557, 0]
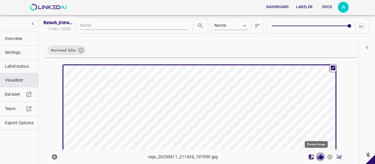
click at [317, 156] on icon "Review Image" at bounding box center [320, 156] width 6 height 5
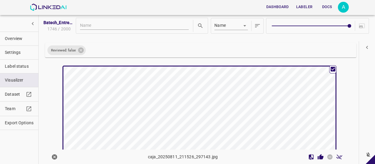
scroll to position [1720, 0]
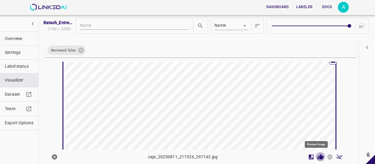
click at [317, 157] on icon "Review Image" at bounding box center [320, 157] width 6 height 6
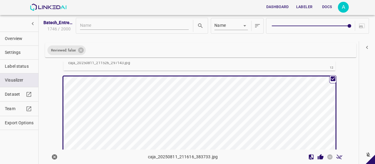
scroll to position [1857, 0]
click at [317, 157] on icon "Review Image" at bounding box center [320, 156] width 6 height 5
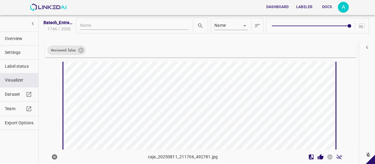
scroll to position [2048, 0]
click at [317, 157] on icon "Review Image" at bounding box center [320, 156] width 6 height 5
click at [317, 156] on icon "Review Image" at bounding box center [320, 156] width 6 height 5
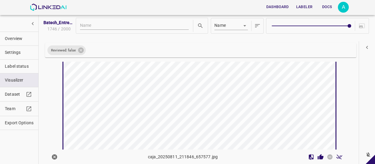
click at [317, 156] on icon "Review Image" at bounding box center [320, 156] width 6 height 5
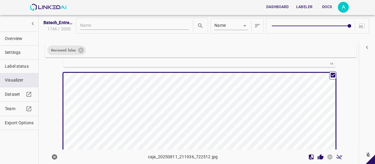
scroll to position [2484, 0]
click at [317, 158] on icon "Review Image" at bounding box center [320, 156] width 6 height 5
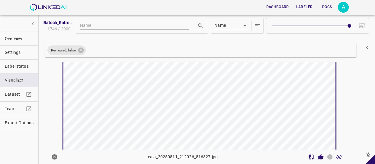
scroll to position [2676, 0]
click at [317, 156] on icon "Review Image" at bounding box center [320, 156] width 6 height 5
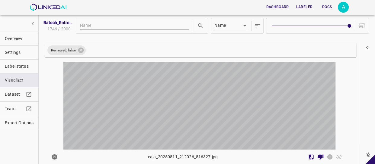
scroll to position [2812, 0]
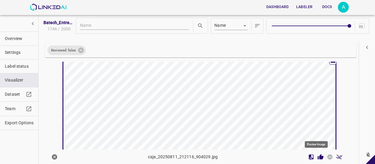
click at [317, 156] on icon "Review Image" at bounding box center [320, 156] width 6 height 5
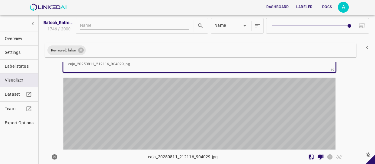
scroll to position [2948, 0]
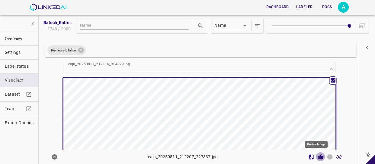
click at [317, 158] on icon "Review Image" at bounding box center [320, 156] width 6 height 5
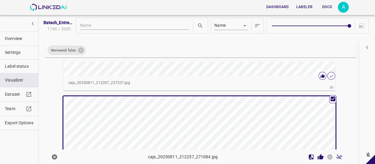
scroll to position [3084, 0]
click at [317, 156] on icon "Review Image" at bounding box center [320, 157] width 6 height 6
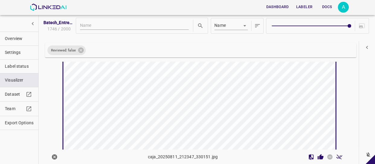
scroll to position [3303, 0]
click at [317, 157] on icon "Review Image" at bounding box center [320, 156] width 6 height 5
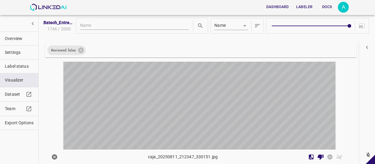
scroll to position [3467, 0]
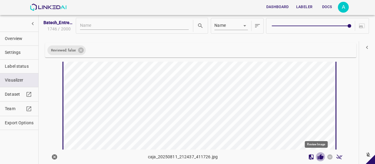
click at [317, 156] on icon "Review Image" at bounding box center [320, 156] width 6 height 5
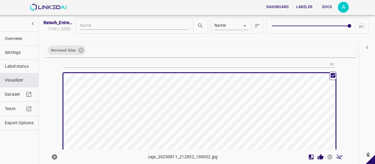
scroll to position [3576, 0]
click at [317, 157] on icon "Review Image" at bounding box center [320, 156] width 6 height 5
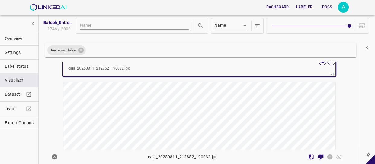
scroll to position [3740, 0]
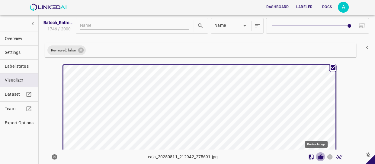
click at [317, 155] on icon "Review Image" at bounding box center [320, 157] width 6 height 6
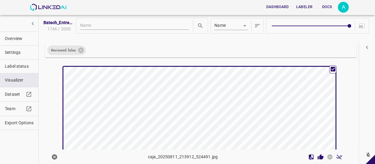
scroll to position [3904, 0]
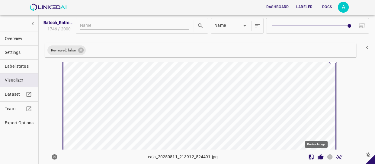
click at [317, 156] on icon "Review Image" at bounding box center [320, 156] width 6 height 5
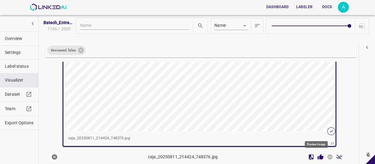
click at [317, 158] on icon "Review Image" at bounding box center [320, 156] width 6 height 5
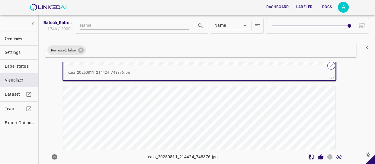
scroll to position [4205, 0]
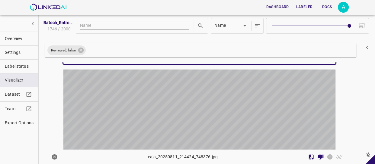
click at [217, 104] on div "button" at bounding box center [153, 138] width 181 height 136
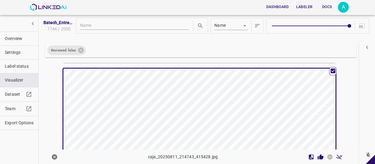
scroll to position [4204, 0]
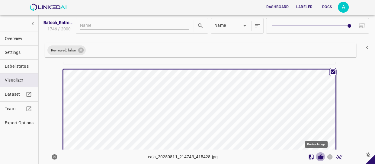
click at [317, 159] on icon "Review Image" at bounding box center [320, 156] width 6 height 5
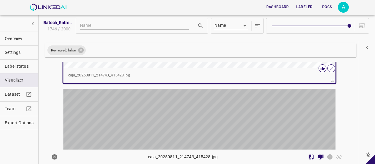
scroll to position [4340, 0]
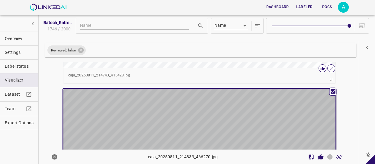
click at [218, 120] on div "button" at bounding box center [153, 157] width 181 height 136
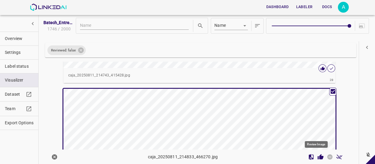
click at [317, 157] on icon "Review Image" at bounding box center [320, 156] width 6 height 5
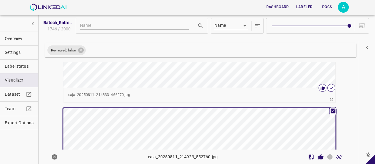
scroll to position [4504, 0]
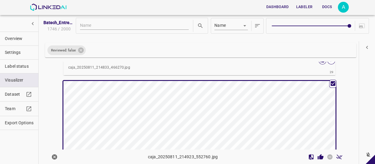
click at [213, 116] on div "button" at bounding box center [153, 149] width 181 height 136
click at [317, 156] on icon "Review Image" at bounding box center [320, 156] width 6 height 5
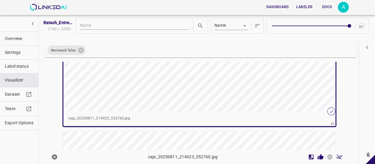
scroll to position [4614, 0]
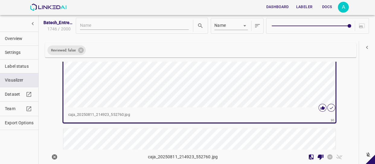
click at [17, 41] on span "Overview" at bounding box center [19, 39] width 29 height 6
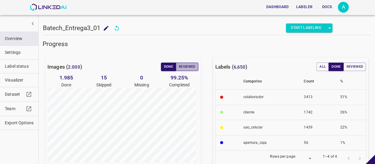
click at [192, 66] on button "Reviewed" at bounding box center [187, 67] width 23 height 8
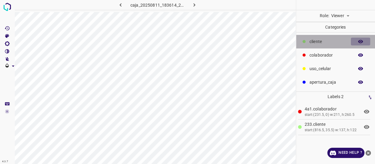
click at [362, 45] on button "button" at bounding box center [360, 42] width 19 height 8
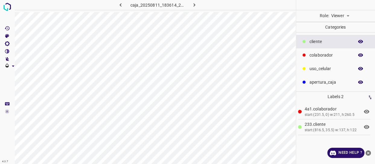
click at [361, 42] on icon "button" at bounding box center [360, 41] width 5 height 3
click at [361, 42] on icon "button" at bounding box center [360, 41] width 5 height 5
click at [320, 46] on div "​​cliente" at bounding box center [335, 42] width 79 height 14
click at [334, 17] on body "4.3.7 caja_20250811_183614_235158.jpg Role: Viewer viewer Categories ​​cliente …" at bounding box center [187, 82] width 375 height 164
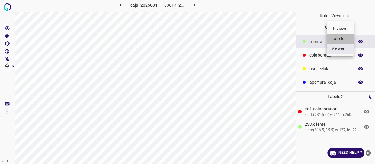
click at [332, 39] on li "Labeler" at bounding box center [339, 39] width 27 height 10
type input "labeler"
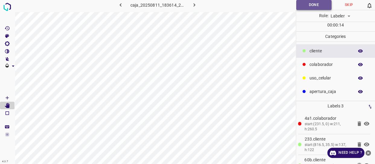
click at [310, 6] on button "Done" at bounding box center [313, 5] width 35 height 10
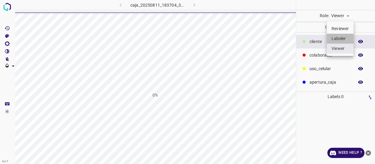
click at [341, 42] on li "Labeler" at bounding box center [339, 39] width 27 height 10
type input "labeler"
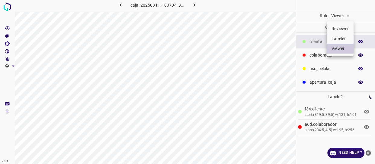
click at [342, 11] on body "4.3.7 caja_20250811_183704_310360.jpg Role: Viewer viewer Categories ​​cliente …" at bounding box center [187, 82] width 375 height 164
click at [339, 37] on li "Labeler" at bounding box center [339, 39] width 27 height 10
type input "labeler"
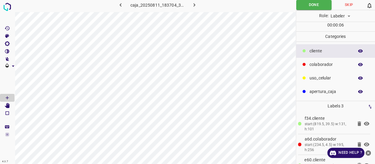
click at [367, 52] on button "button" at bounding box center [360, 51] width 19 height 8
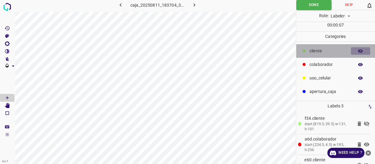
click at [367, 52] on button "button" at bounding box center [360, 51] width 19 height 8
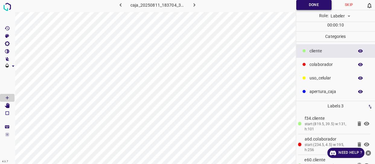
click at [308, 5] on button "Done" at bounding box center [313, 5] width 35 height 10
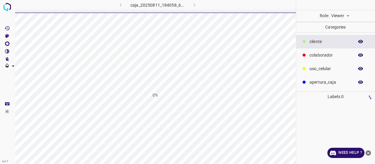
click at [341, 16] on body "4.3.7 caja_20250811_184058_655870.jpg 0% Role: Viewer viewer Categories ​​clien…" at bounding box center [187, 82] width 375 height 164
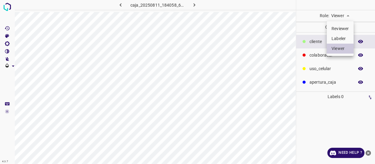
click at [341, 36] on li "Labeler" at bounding box center [339, 39] width 27 height 10
type input "labeler"
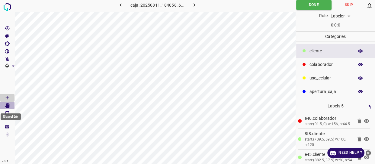
click at [6, 106] on icon "[Space] Edit" at bounding box center [7, 105] width 5 height 5
drag, startPoint x: 305, startPoint y: 8, endPoint x: 297, endPoint y: 10, distance: 7.5
click at [304, 8] on button "Done" at bounding box center [313, 5] width 35 height 10
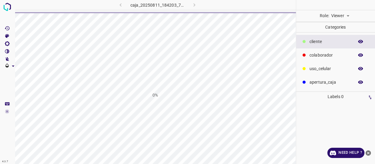
click at [345, 17] on body "4.3.7 caja_20250811_184203_711160.jpg 0% Role: Viewer viewer Categories ​​clien…" at bounding box center [187, 82] width 375 height 164
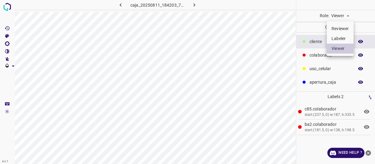
click at [345, 18] on body "4.3.7 caja_20250811_184203_711160.jpg Role: Viewer viewer Categories ​​cliente …" at bounding box center [187, 82] width 375 height 164
drag, startPoint x: 345, startPoint y: 18, endPoint x: 345, endPoint y: 30, distance: 12.1
click at [345, 18] on div at bounding box center [187, 82] width 375 height 164
click at [342, 17] on body "4.3.7 caja_20250811_184203_711160.jpg Role: Viewer viewer Categories ​​cliente …" at bounding box center [187, 82] width 375 height 164
click at [342, 39] on li "Labeler" at bounding box center [339, 39] width 27 height 10
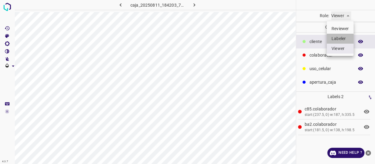
type input "labeler"
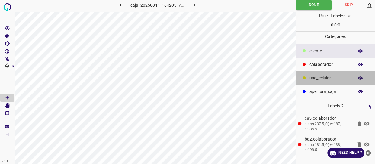
click at [329, 79] on p "uso_celular" at bounding box center [329, 78] width 41 height 6
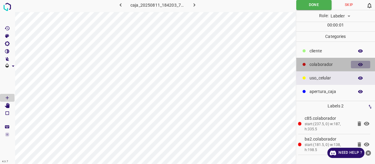
drag, startPoint x: 358, startPoint y: 64, endPoint x: 302, endPoint y: 80, distance: 58.1
click at [357, 64] on button "button" at bounding box center [360, 65] width 19 height 8
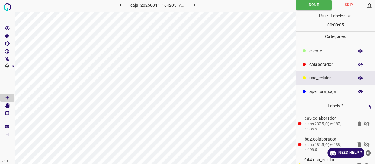
drag, startPoint x: 358, startPoint y: 64, endPoint x: 353, endPoint y: 64, distance: 4.5
click at [358, 64] on icon "button" at bounding box center [360, 64] width 5 height 5
click at [316, 6] on button "Done" at bounding box center [313, 5] width 35 height 10
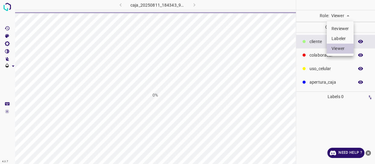
click at [342, 12] on body "4.3.7 caja_20250811_184343_943780.jpg 0% Role: Viewer viewer Categories ​​clien…" at bounding box center [187, 82] width 375 height 164
click at [336, 39] on li "Labeler" at bounding box center [339, 39] width 27 height 10
type input "labeler"
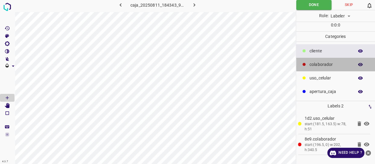
click at [320, 63] on p "colaborador" at bounding box center [329, 65] width 41 height 6
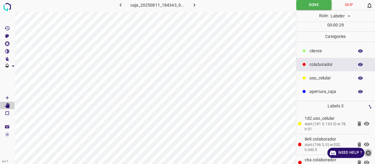
click at [367, 151] on icon "close-help" at bounding box center [367, 153] width 5 height 5
click at [367, 151] on div "1d2.uso_celular start:(181.5, 163.5) w:78, h:51 8e9.colaborador start:(196.5, 0…" at bounding box center [335, 137] width 75 height 53
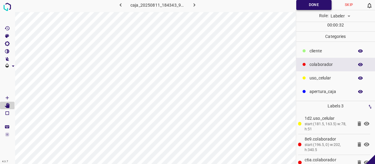
click at [312, 5] on button "Done" at bounding box center [313, 5] width 35 height 10
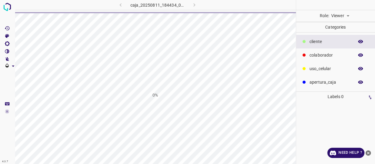
click at [345, 15] on body "4.3.7 caja_20250811_184434_019567.jpg 0% Role: Viewer viewer Categories ​​clien…" at bounding box center [187, 82] width 375 height 164
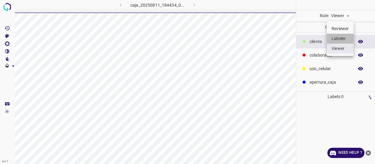
click at [341, 37] on li "Labeler" at bounding box center [339, 39] width 27 height 10
type input "labeler"
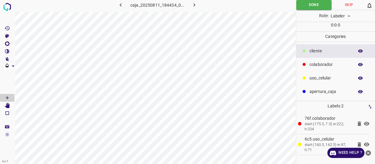
click at [323, 66] on p "colaborador" at bounding box center [329, 65] width 41 height 6
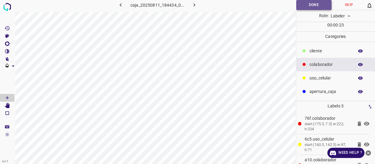
click at [317, 5] on button "Done" at bounding box center [313, 5] width 35 height 10
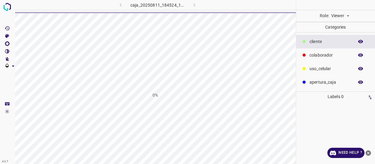
click at [347, 15] on body "4.3.7 caja_20250811_184524_143080.jpg 0% Role: Viewer viewer Categories ​​clien…" at bounding box center [187, 82] width 375 height 164
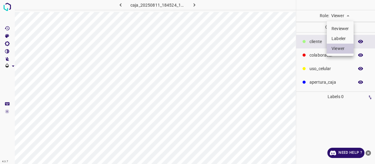
click at [343, 40] on li "Labeler" at bounding box center [339, 39] width 27 height 10
type input "labeler"
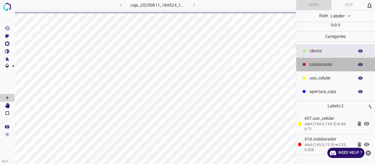
click at [323, 67] on p "colaborador" at bounding box center [329, 65] width 41 height 6
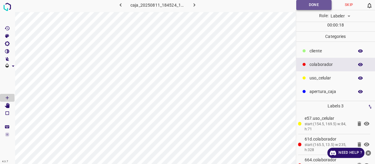
click at [315, 3] on button "Done" at bounding box center [313, 5] width 35 height 10
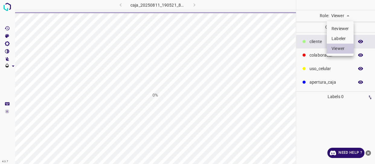
click at [340, 37] on li "Labeler" at bounding box center [339, 39] width 27 height 10
type input "labeler"
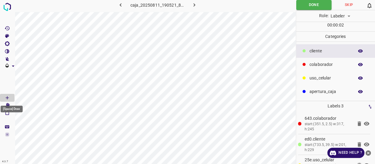
click at [9, 104] on div "[Space] Draw" at bounding box center [11, 107] width 23 height 11
click at [9, 84] on span at bounding box center [7, 82] width 14 height 24
click at [6, 106] on icon "[Space] Edit" at bounding box center [7, 105] width 5 height 5
click at [311, 3] on button "Done" at bounding box center [313, 5] width 35 height 10
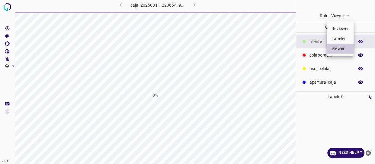
click at [339, 40] on li "Labeler" at bounding box center [339, 39] width 27 height 10
type input "labeler"
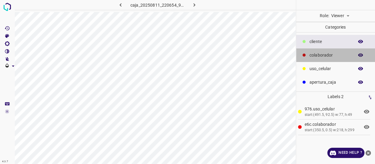
click at [323, 49] on div "colaborador" at bounding box center [335, 56] width 79 height 14
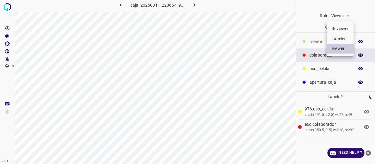
click at [339, 14] on body "4.3.7 caja_20250811_220654_984176.jpg Role: Viewer viewer Categories ​​cliente …" at bounding box center [187, 82] width 375 height 164
click at [346, 36] on li "Labeler" at bounding box center [339, 39] width 27 height 10
type input "labeler"
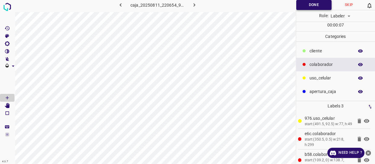
click at [307, 7] on button "Done" at bounding box center [313, 5] width 35 height 10
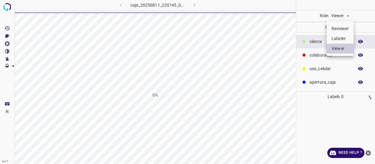
click at [344, 20] on body "4.3.7 caja_20250811_220745_049784.jpg 0% Role: Viewer viewer Categories ​​clien…" at bounding box center [187, 82] width 375 height 164
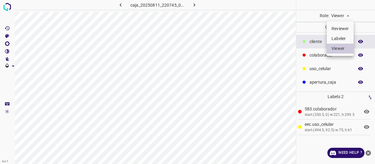
click at [341, 39] on li "Labeler" at bounding box center [339, 39] width 27 height 10
type input "labeler"
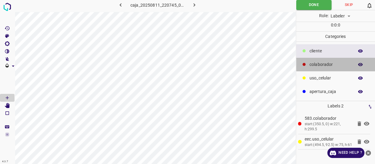
click at [324, 64] on p "colaborador" at bounding box center [329, 65] width 41 height 6
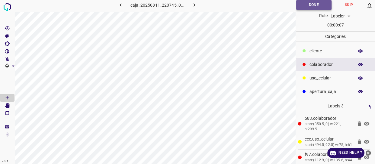
click at [309, 4] on button "Done" at bounding box center [313, 5] width 35 height 10
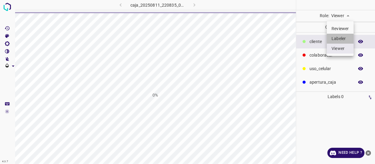
click at [340, 37] on li "Labeler" at bounding box center [339, 39] width 27 height 10
type input "labeler"
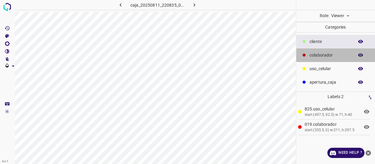
click at [325, 57] on p "colaborador" at bounding box center [329, 55] width 41 height 6
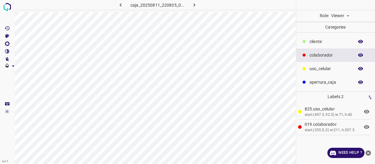
click at [335, 21] on div "Viewer viewer" at bounding box center [340, 15] width 22 height 11
click at [341, 18] on body "4.3.7 caja_20250811_220835_067683.jpg Role: Viewer viewer Categories ​​cliente …" at bounding box center [187, 82] width 375 height 164
click at [340, 40] on li "Labeler" at bounding box center [339, 39] width 27 height 10
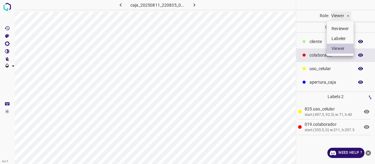
type input "labeler"
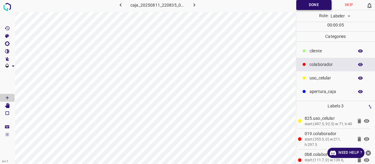
click at [316, 4] on button "Done" at bounding box center [313, 5] width 35 height 10
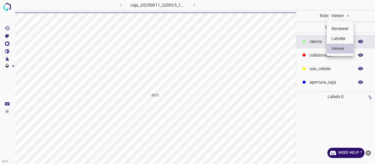
click at [340, 38] on li "Labeler" at bounding box center [339, 39] width 27 height 10
type input "labeler"
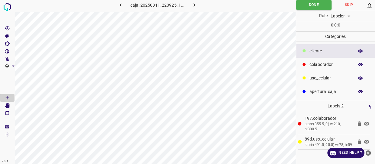
click at [315, 64] on p "colaborador" at bounding box center [329, 65] width 41 height 6
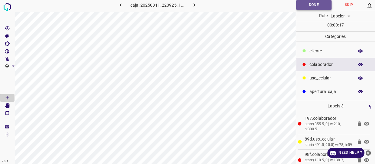
click at [308, 5] on button "Done" at bounding box center [313, 5] width 35 height 10
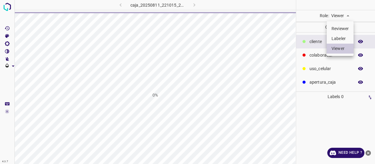
click at [341, 14] on body "4.3.7 caja_20250811_221015_203523.jpg 0% Role: Viewer viewer Categories ​​clien…" at bounding box center [187, 82] width 375 height 164
click at [341, 35] on li "Labeler" at bounding box center [339, 39] width 27 height 10
type input "labeler"
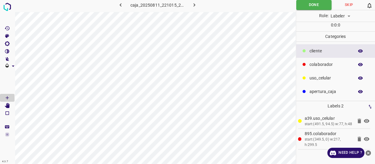
click at [333, 65] on p "colaborador" at bounding box center [329, 65] width 41 height 6
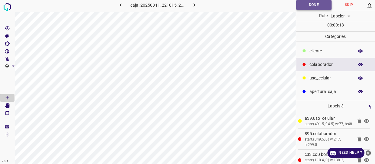
click at [307, 5] on button "Done" at bounding box center [313, 5] width 35 height 10
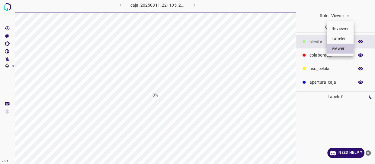
click at [340, 42] on li "Labeler" at bounding box center [339, 39] width 27 height 10
type input "labeler"
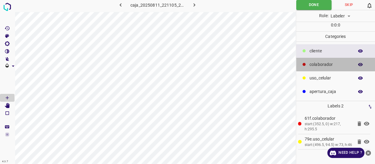
click at [328, 62] on p "colaborador" at bounding box center [329, 65] width 41 height 6
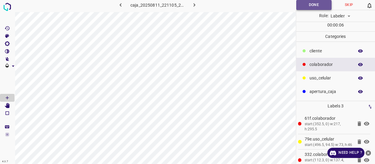
click at [311, 4] on button "Done" at bounding box center [313, 5] width 35 height 10
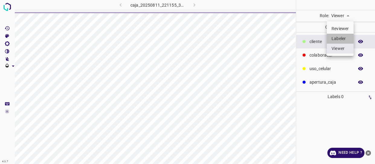
click at [342, 35] on li "Labeler" at bounding box center [339, 39] width 27 height 10
type input "labeler"
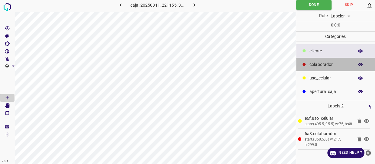
click at [348, 62] on p "colaborador" at bounding box center [329, 65] width 41 height 6
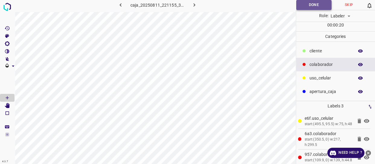
click at [320, 2] on button "Done" at bounding box center [313, 5] width 35 height 10
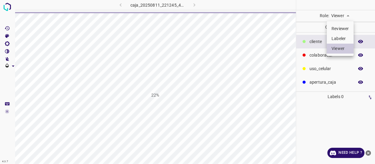
click at [340, 36] on li "Labeler" at bounding box center [339, 39] width 27 height 10
type input "labeler"
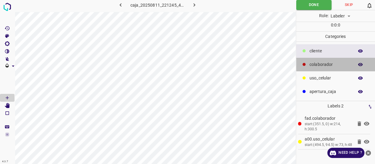
click at [329, 66] on p "colaborador" at bounding box center [329, 65] width 41 height 6
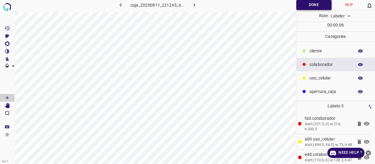
click at [311, 6] on button "Done" at bounding box center [313, 5] width 35 height 10
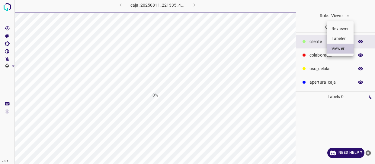
click at [342, 16] on body "4.3.7 caja_20250811_221335_474529.jpg 0% Role: Viewer viewer Categories ​​clien…" at bounding box center [187, 82] width 375 height 164
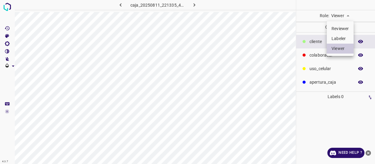
click at [341, 36] on li "Labeler" at bounding box center [339, 39] width 27 height 10
type input "labeler"
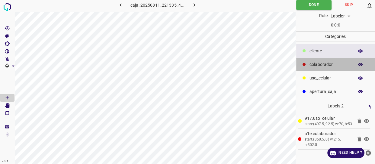
click at [329, 66] on p "colaborador" at bounding box center [329, 65] width 41 height 6
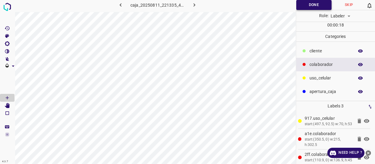
click at [311, 4] on button "Done" at bounding box center [313, 5] width 35 height 10
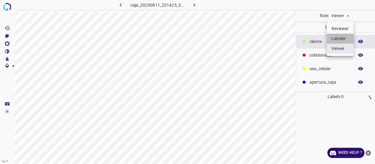
click at [339, 38] on li "Labeler" at bounding box center [339, 39] width 27 height 10
type input "labeler"
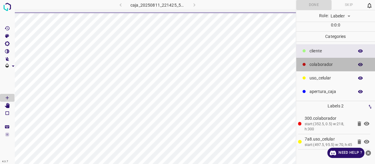
click at [332, 63] on p "colaborador" at bounding box center [329, 65] width 41 height 6
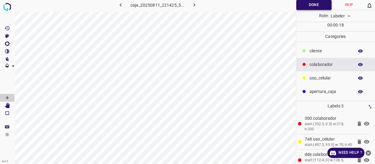
click at [312, 6] on button "Done" at bounding box center [313, 5] width 35 height 10
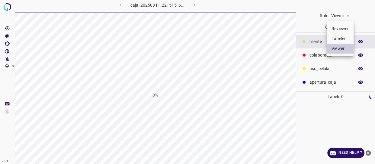
click at [341, 14] on body "4.3.7 caja_20250811_221515_612313.jpg 0% Role: Viewer viewer Categories ​​clien…" at bounding box center [187, 82] width 375 height 164
click at [340, 38] on li "Labeler" at bounding box center [339, 39] width 27 height 10
type input "labeler"
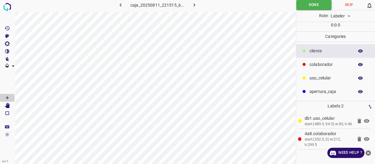
click at [330, 63] on p "colaborador" at bounding box center [329, 65] width 41 height 6
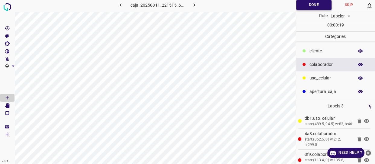
click at [317, 4] on button "Done" at bounding box center [313, 5] width 35 height 10
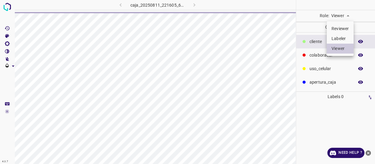
click at [344, 39] on li "Labeler" at bounding box center [339, 39] width 27 height 10
type input "labeler"
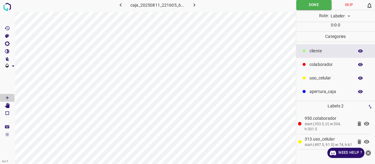
click at [326, 68] on div "colaborador" at bounding box center [335, 65] width 79 height 14
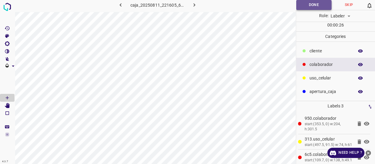
click at [315, 7] on button "Done" at bounding box center [313, 5] width 35 height 10
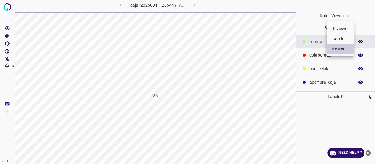
click at [346, 15] on body "4.3.7 caja_20250811_205449_727873.jpg 0% Role: Viewer viewer Categories ​​clien…" at bounding box center [187, 82] width 375 height 164
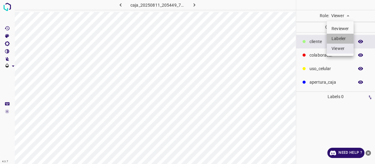
click at [341, 38] on li "Labeler" at bounding box center [339, 39] width 27 height 10
type input "labeler"
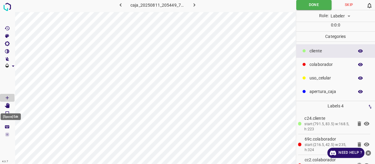
click at [9, 106] on icon "[Space] Edit" at bounding box center [7, 105] width 5 height 5
click at [368, 152] on icon "close-help" at bounding box center [367, 153] width 5 height 5
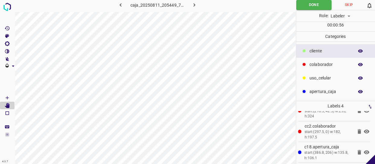
scroll to position [35, 0]
click at [316, 4] on button "Done" at bounding box center [313, 5] width 35 height 10
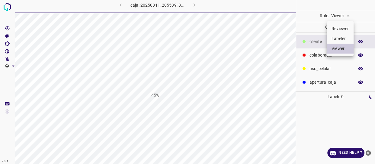
click at [342, 14] on body "4.3.7 caja_20250811_205539_840873.jpg 45% Role: Viewer viewer Categories ​​clie…" at bounding box center [187, 82] width 375 height 164
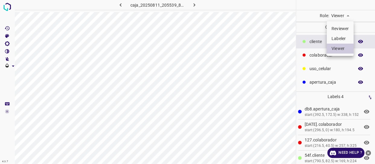
click at [339, 38] on li "Labeler" at bounding box center [339, 39] width 27 height 10
type input "labeler"
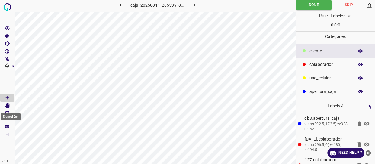
click at [8, 106] on icon "[Space] Edit" at bounding box center [7, 105] width 5 height 5
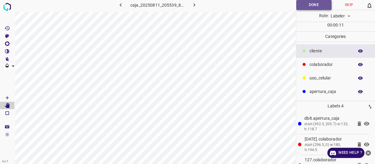
click at [320, 0] on button "Done" at bounding box center [313, 5] width 35 height 10
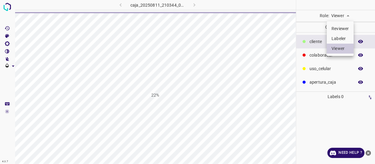
click at [340, 38] on li "Labeler" at bounding box center [339, 39] width 27 height 10
type input "labeler"
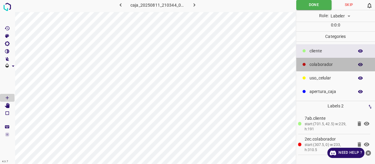
click at [324, 66] on p "colaborador" at bounding box center [329, 65] width 41 height 6
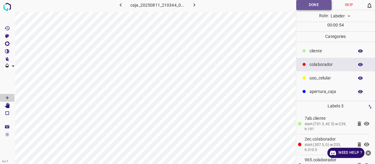
click at [300, 9] on button "Done" at bounding box center [313, 5] width 35 height 10
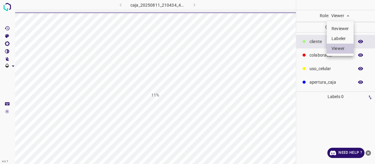
click at [338, 13] on body "4.3.7 caja_20250811_210434_459617.jpg 11% Role: Viewer viewer Categories ​​clie…" at bounding box center [187, 82] width 375 height 164
click at [345, 35] on li "Labeler" at bounding box center [339, 39] width 27 height 10
type input "labeler"
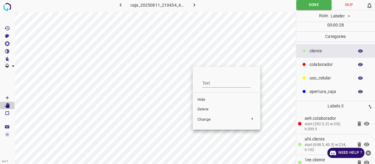
drag, startPoint x: 302, startPoint y: 64, endPoint x: 203, endPoint y: 88, distance: 101.7
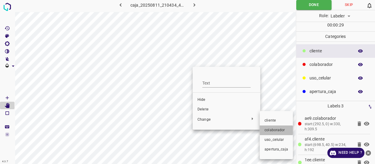
click at [273, 131] on span "colaborador" at bounding box center [276, 130] width 24 height 5
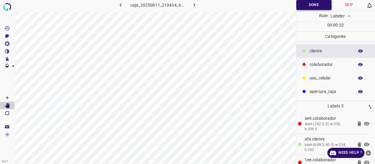
click at [316, 2] on button "Done" at bounding box center [313, 5] width 35 height 10
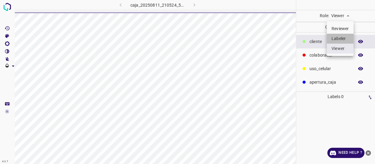
click at [336, 36] on li "Labeler" at bounding box center [339, 39] width 27 height 10
type input "labeler"
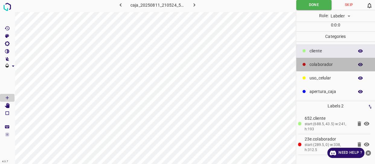
click at [332, 62] on p "colaborador" at bounding box center [329, 65] width 41 height 6
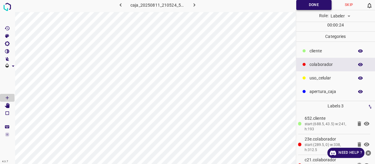
click at [306, 5] on button "Done" at bounding box center [313, 5] width 35 height 10
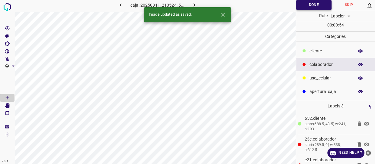
click at [319, 3] on button "Done" at bounding box center [313, 5] width 35 height 10
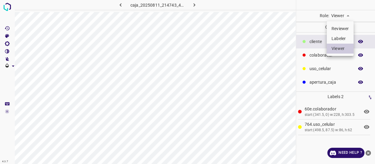
drag, startPoint x: 350, startPoint y: 15, endPoint x: 344, endPoint y: 17, distance: 6.1
click at [350, 14] on body "4.3.7 caja_20250811_214743_415428.jpg Role: Viewer viewer Categories ​​cliente …" at bounding box center [187, 82] width 375 height 164
click at [343, 35] on li "Labeler" at bounding box center [339, 39] width 27 height 10
type input "labeler"
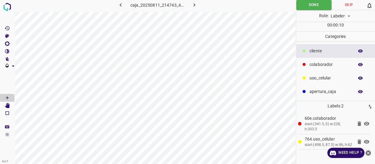
click at [327, 66] on p "colaborador" at bounding box center [329, 65] width 41 height 6
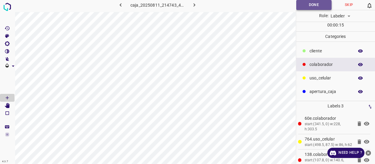
click at [308, 7] on button "Done" at bounding box center [313, 5] width 35 height 10
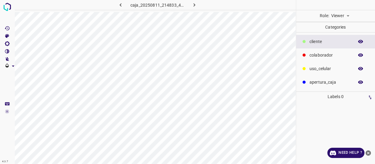
click at [342, 18] on body "4.3.7 caja_20250811_214833_466270.jpg Role: Viewer viewer Categories ​​cliente …" at bounding box center [187, 82] width 375 height 164
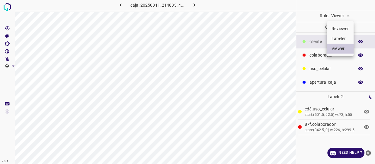
click at [342, 37] on li "Labeler" at bounding box center [339, 39] width 27 height 10
type input "labeler"
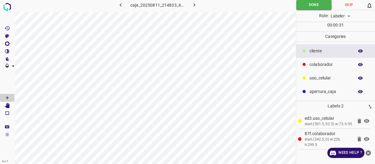
click at [368, 153] on icon "close-help" at bounding box center [368, 153] width 6 height 6
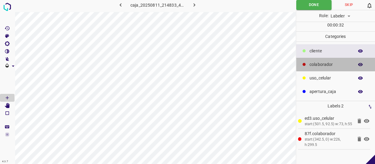
click at [320, 63] on p "colaborador" at bounding box center [329, 65] width 41 height 6
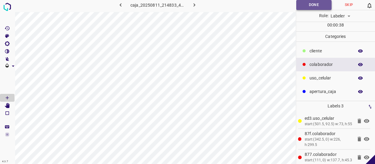
click at [311, 8] on button "Done" at bounding box center [313, 5] width 35 height 10
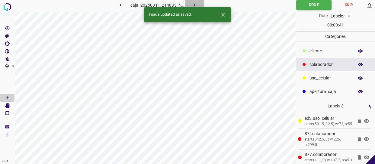
click at [193, 4] on icon "button" at bounding box center [194, 4] width 2 height 3
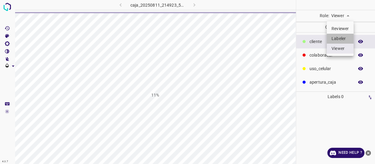
click at [342, 37] on li "Labeler" at bounding box center [339, 39] width 27 height 10
type input "labeler"
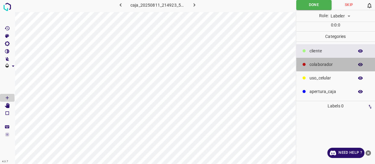
click at [319, 66] on p "colaborador" at bounding box center [329, 65] width 41 height 6
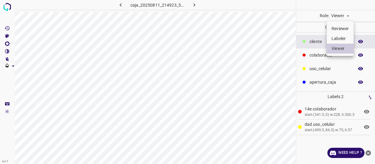
click at [344, 13] on body "4.3.7 caja_20250811_214923_552760.jpg Role: Viewer viewer Categories ​​cliente …" at bounding box center [187, 82] width 375 height 164
click at [339, 36] on li "Labeler" at bounding box center [339, 39] width 27 height 10
type input "labeler"
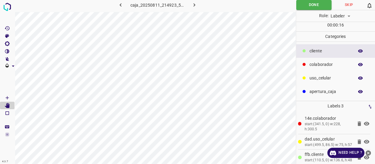
click at [368, 152] on icon "close-help" at bounding box center [367, 153] width 5 height 5
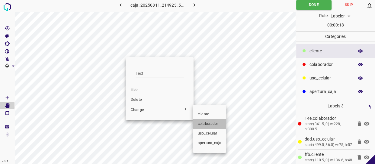
click at [213, 123] on span "colaborador" at bounding box center [210, 124] width 24 height 5
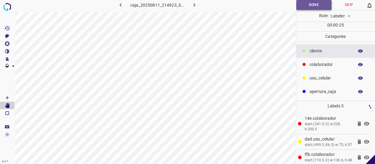
click at [310, 8] on button "Done" at bounding box center [313, 5] width 35 height 10
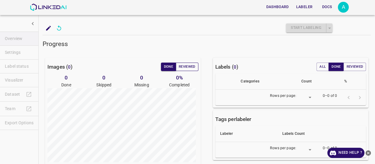
click at [185, 68] on button "Reviewed" at bounding box center [187, 67] width 23 height 8
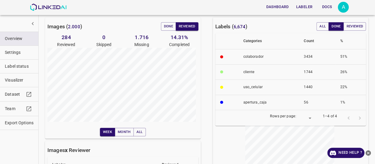
scroll to position [27, 0]
